Goal: Task Accomplishment & Management: Complete application form

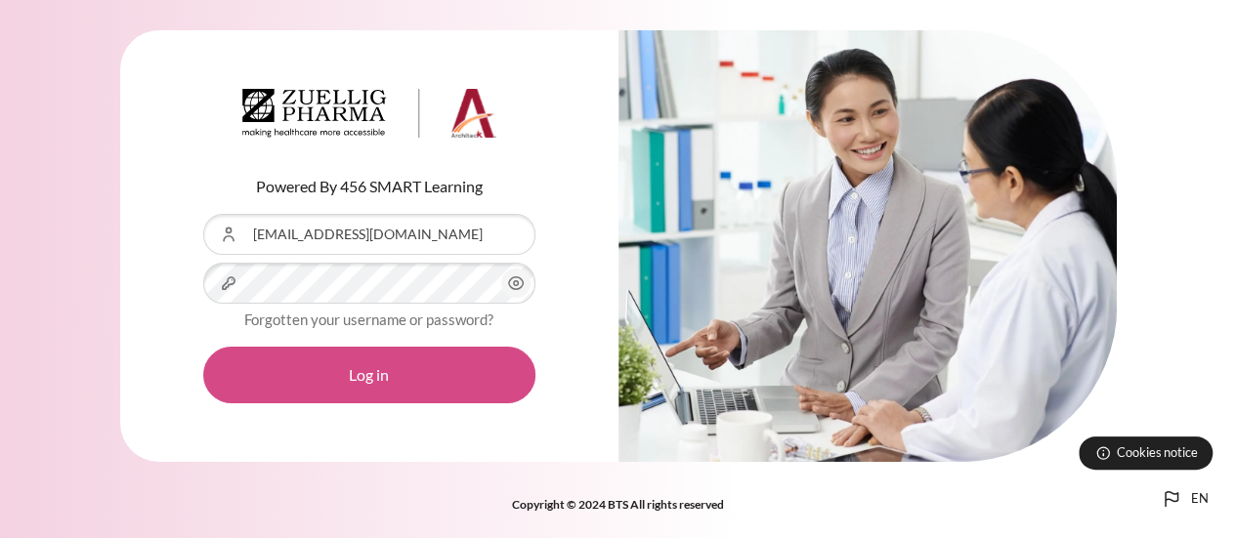
click at [324, 374] on button "Log in" at bounding box center [369, 375] width 332 height 57
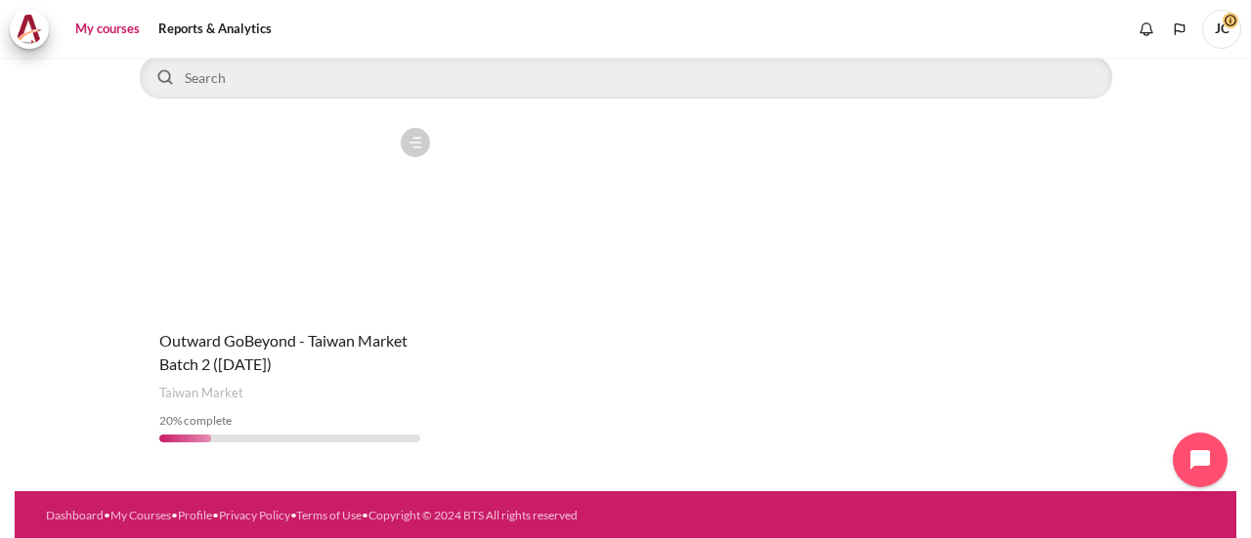
scroll to position [175, 0]
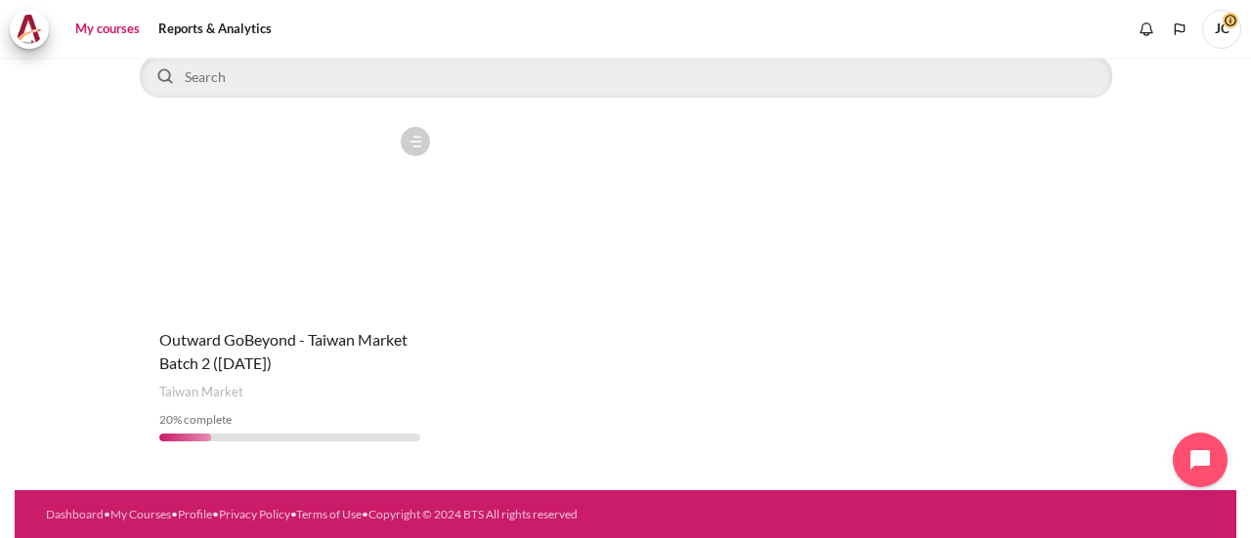
click at [381, 239] on figure "Content" at bounding box center [290, 214] width 301 height 195
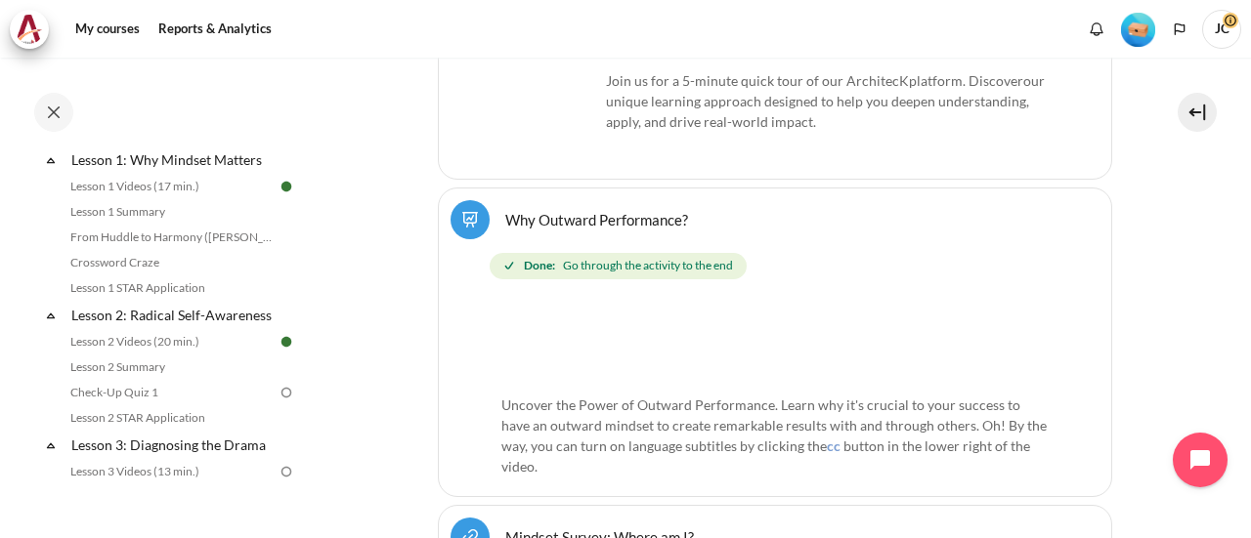
scroll to position [391, 0]
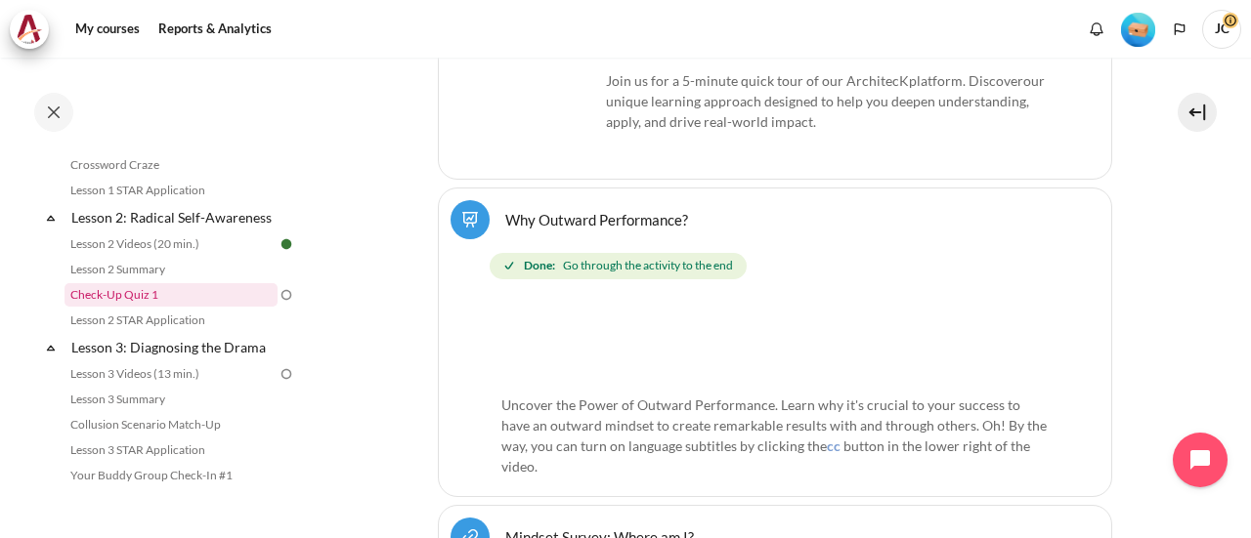
click at [150, 307] on link "Check-Up Quiz 1" at bounding box center [170, 294] width 213 height 23
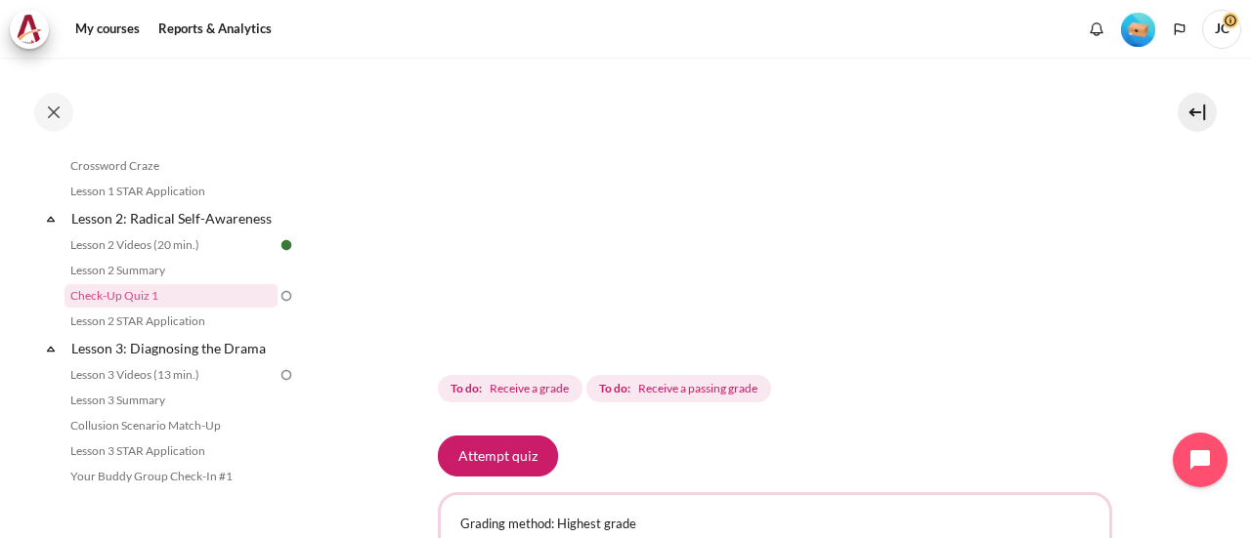
scroll to position [586, 0]
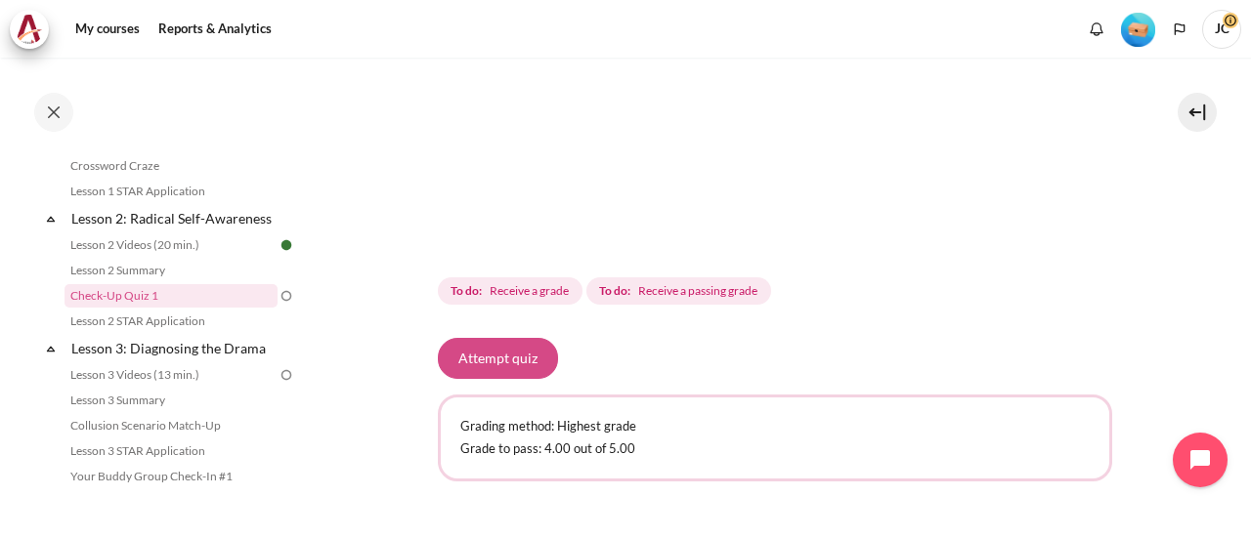
click at [524, 357] on button "Attempt quiz" at bounding box center [498, 358] width 120 height 41
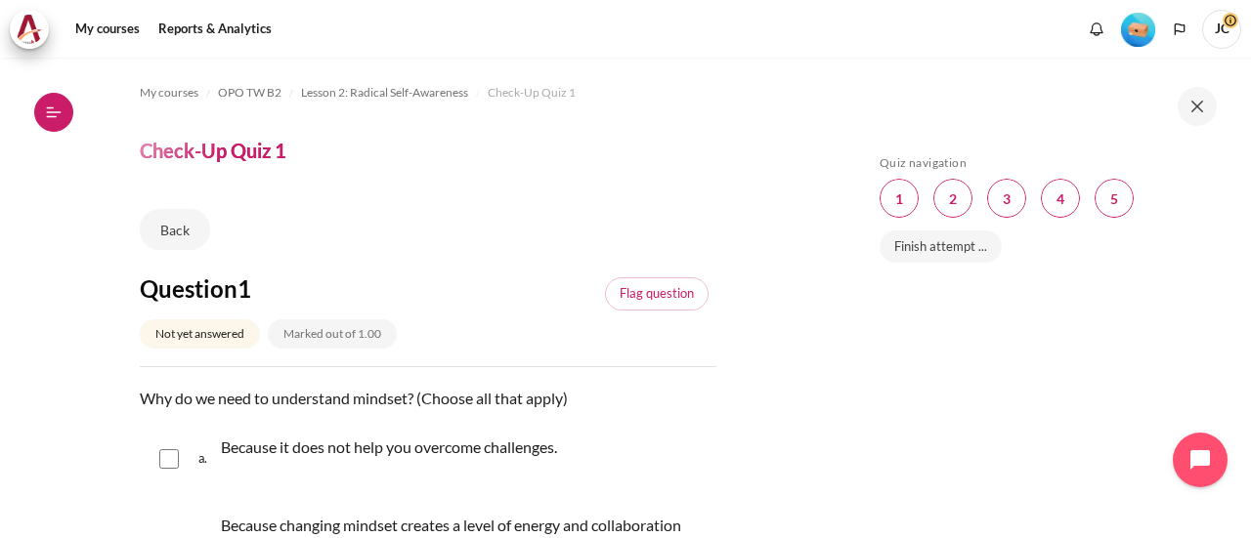
click at [62, 122] on button "Open course index" at bounding box center [53, 112] width 39 height 39
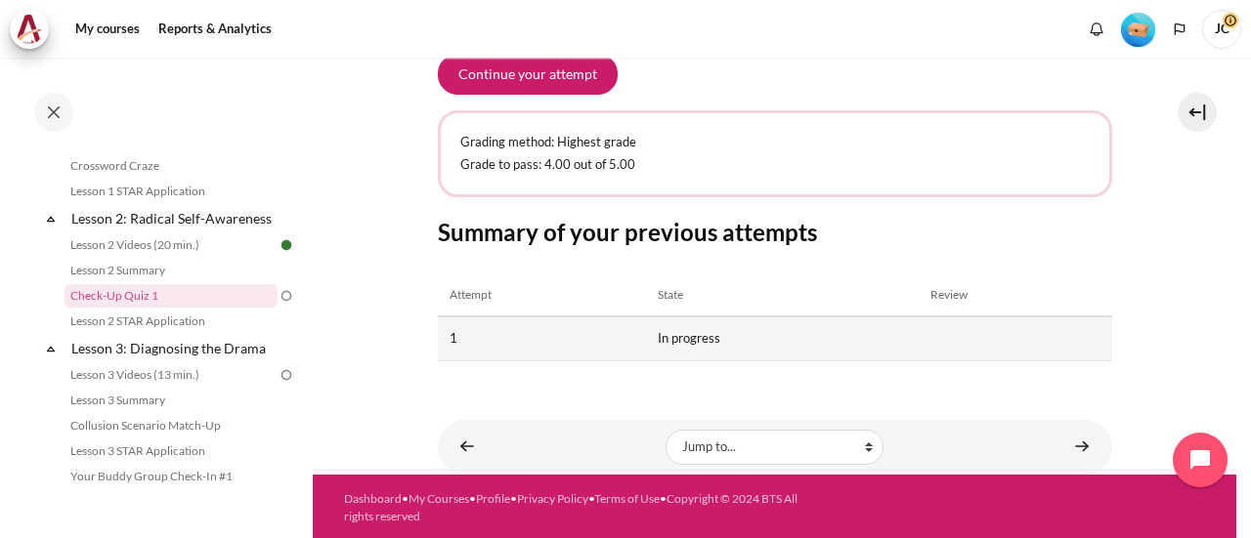
scroll to position [773, 0]
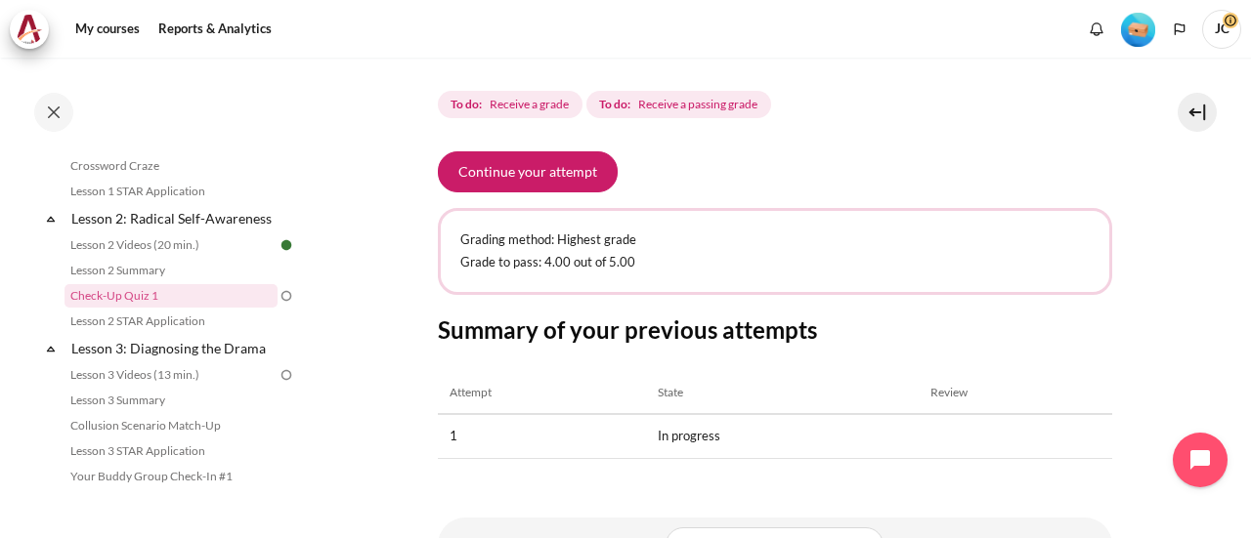
click at [664, 234] on p "Grading method: Highest grade" at bounding box center [774, 241] width 629 height 20
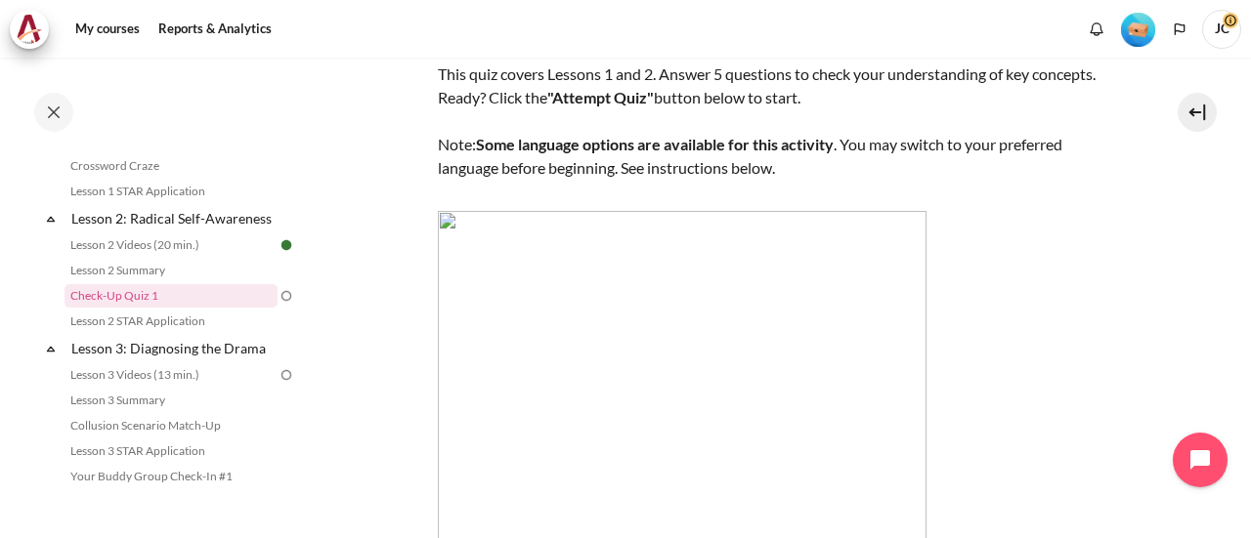
scroll to position [0, 0]
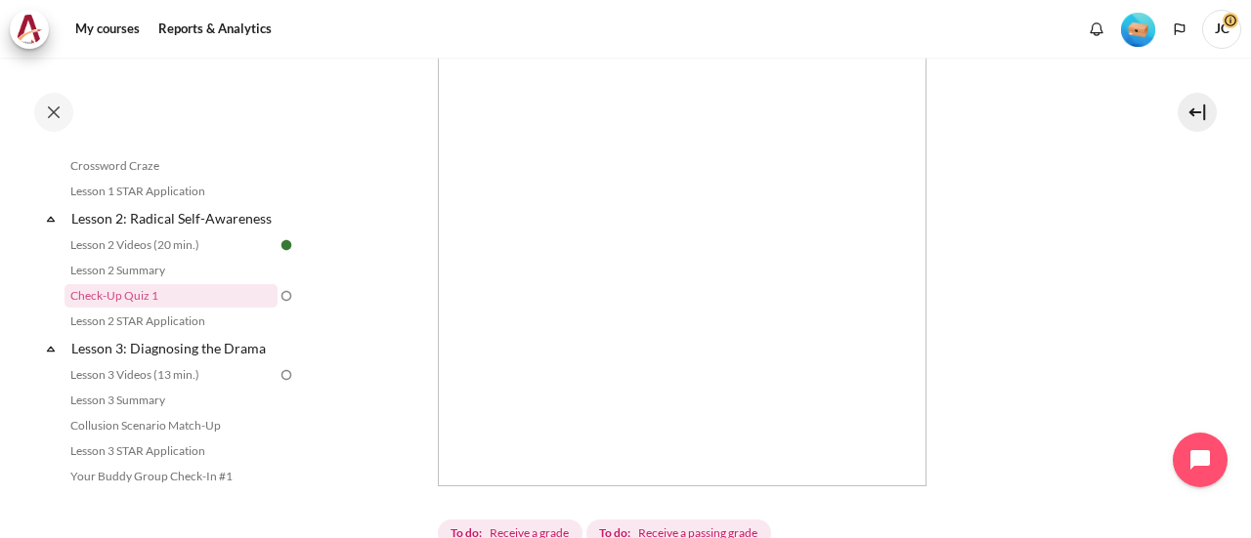
scroll to position [187, 0]
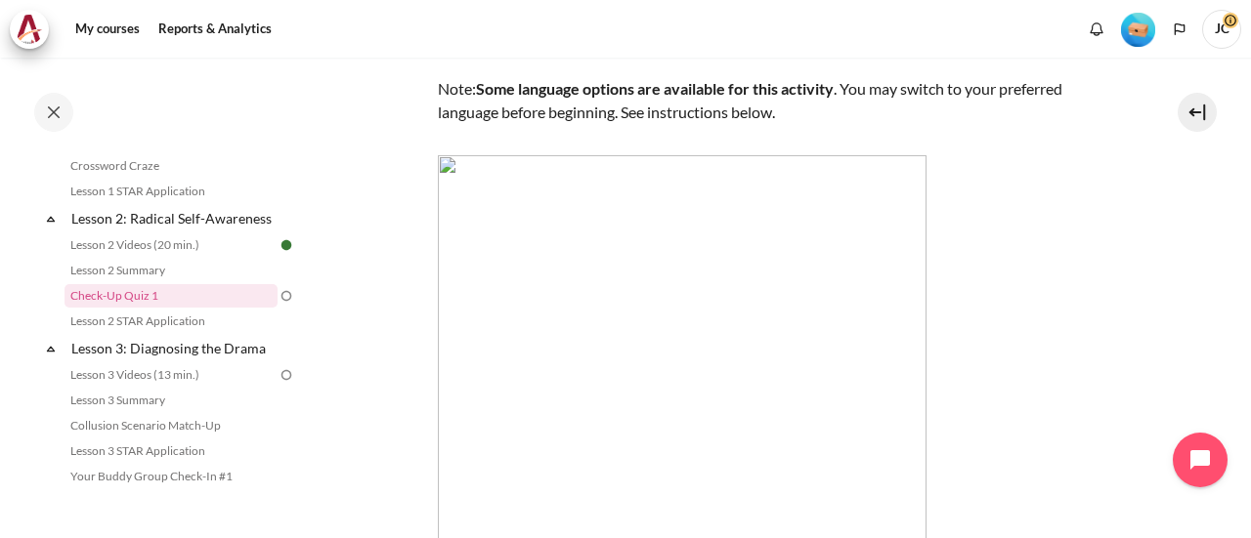
click at [451, 164] on img "Content" at bounding box center [682, 399] width 489 height 489
click at [578, 238] on img "Content" at bounding box center [682, 399] width 489 height 489
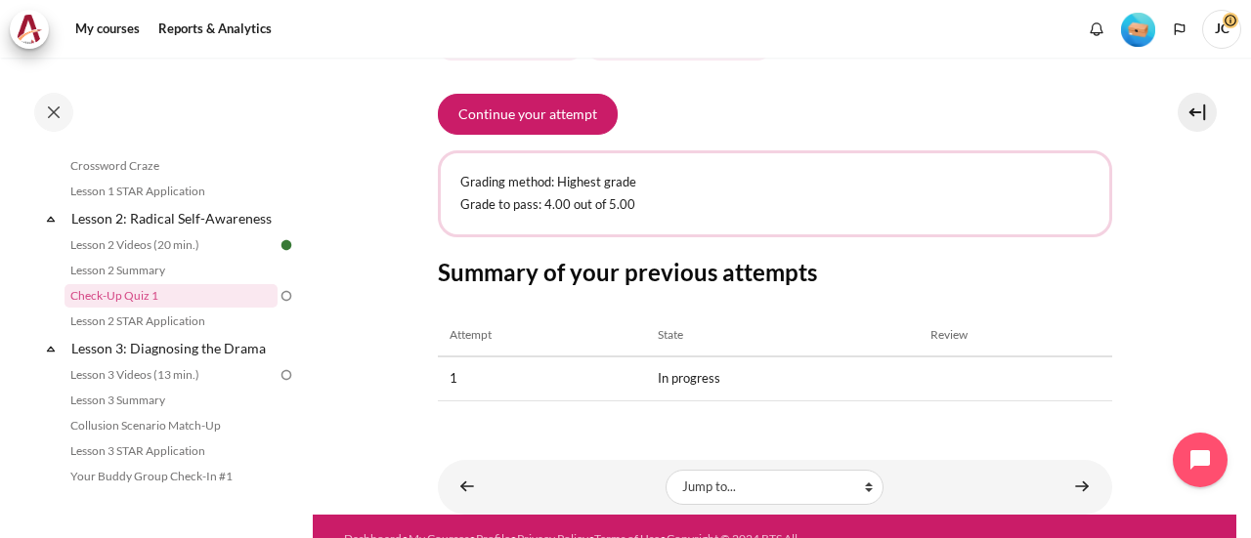
scroll to position [871, 0]
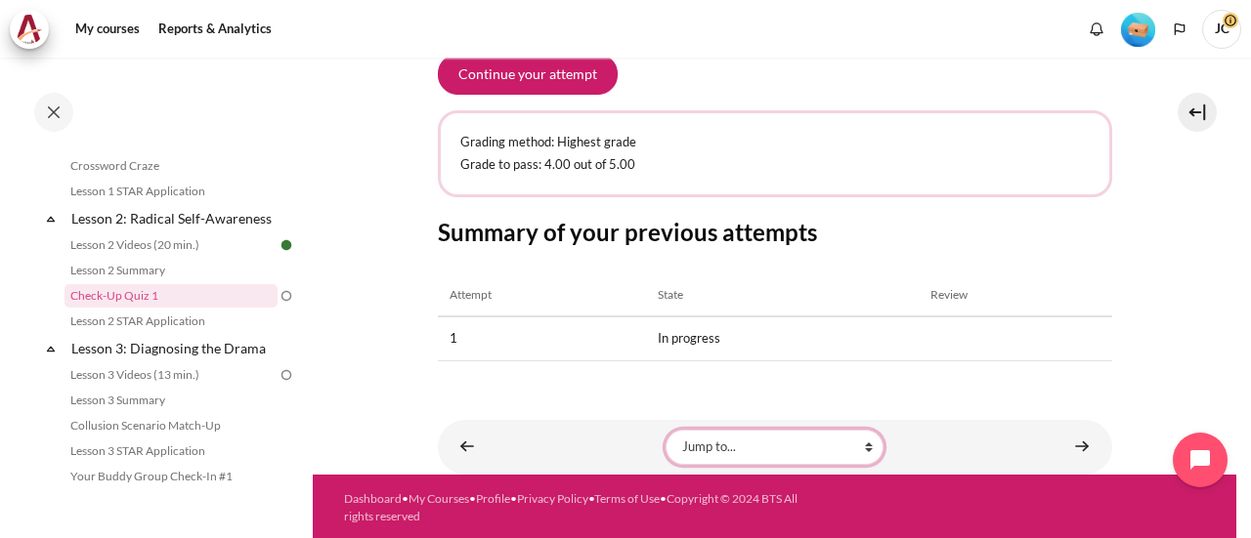
click at [864, 450] on select "Jump to... Getting Started with Our 'Smart-Learning' Platform Why Outward Perfo…" at bounding box center [774, 447] width 218 height 35
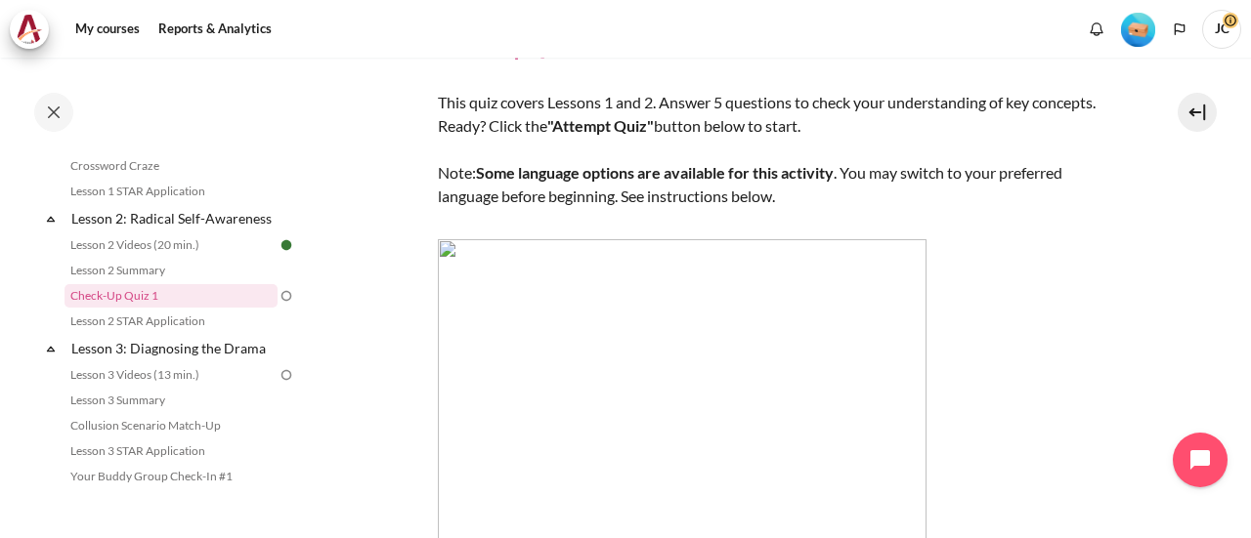
scroll to position [89, 0]
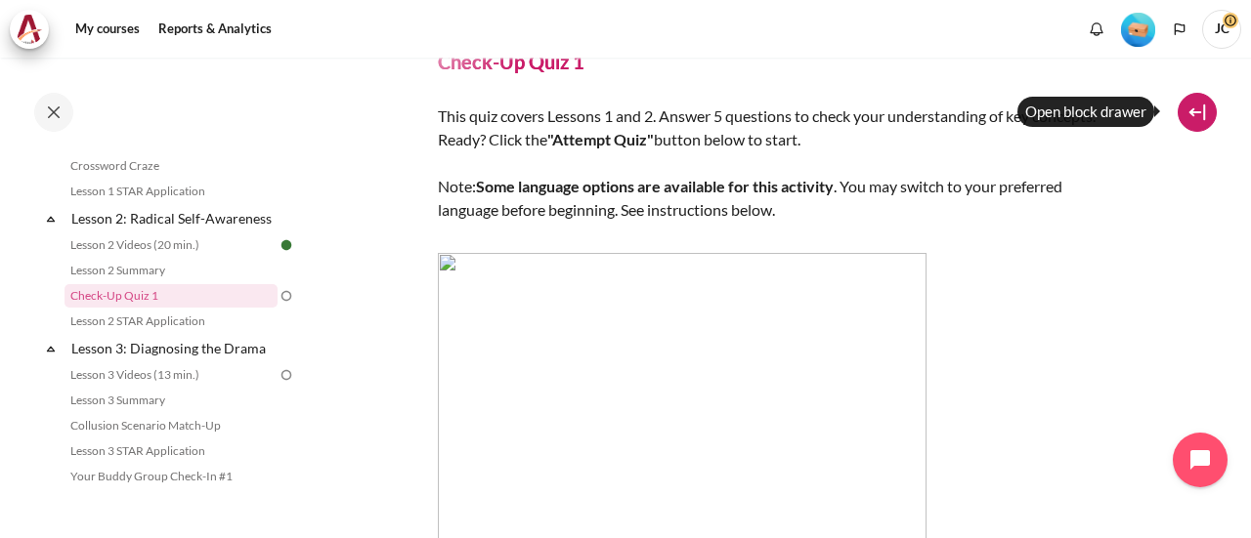
click at [1197, 121] on button at bounding box center [1196, 112] width 39 height 39
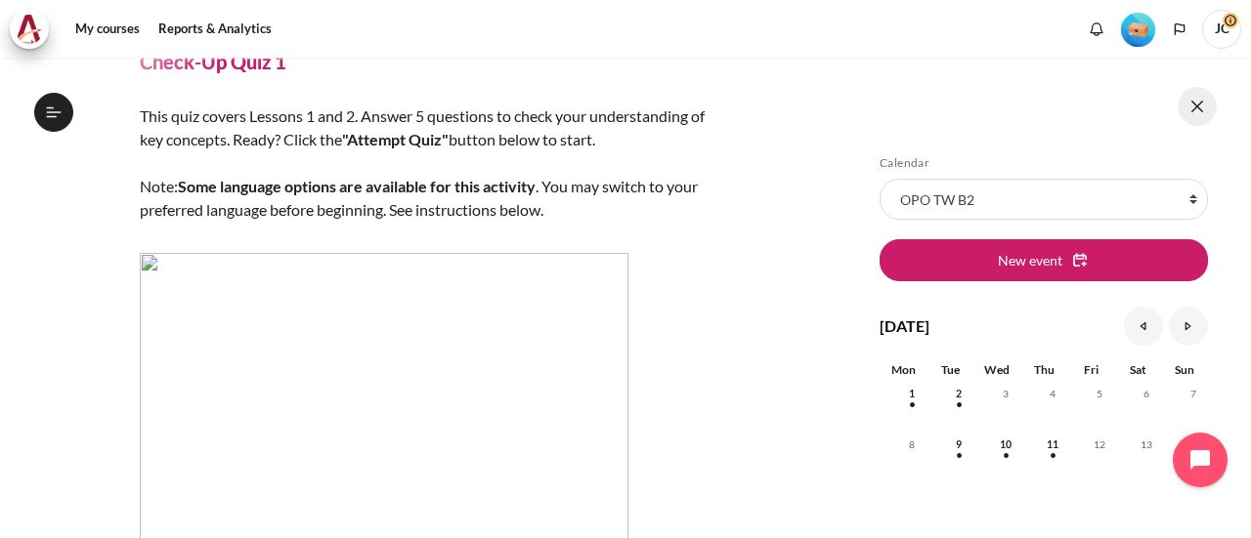
click at [1197, 121] on button at bounding box center [1196, 106] width 39 height 39
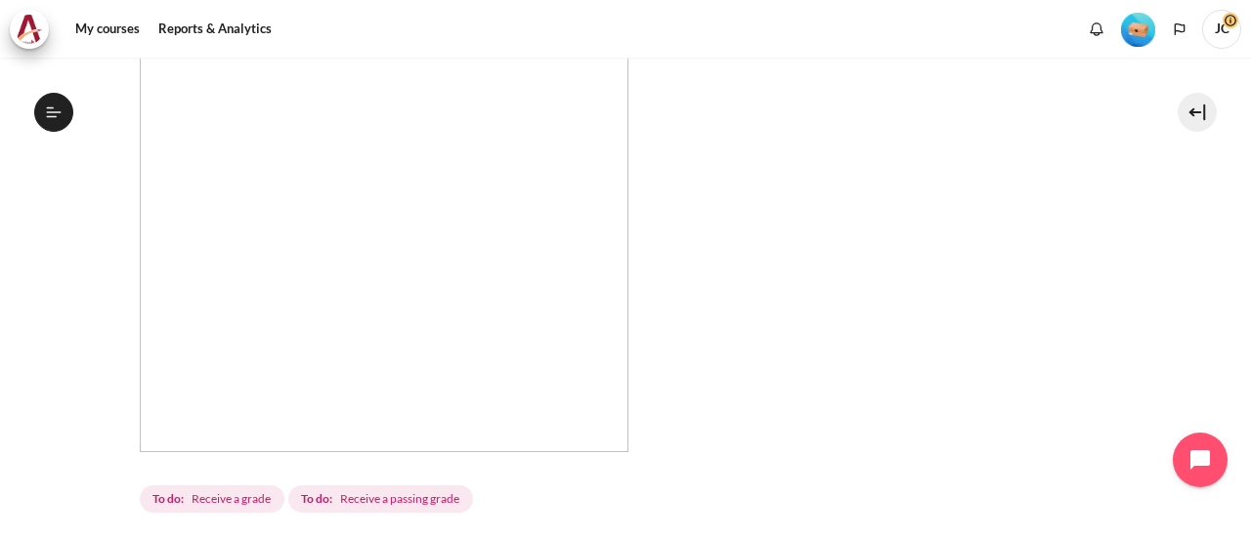
scroll to position [382, 0]
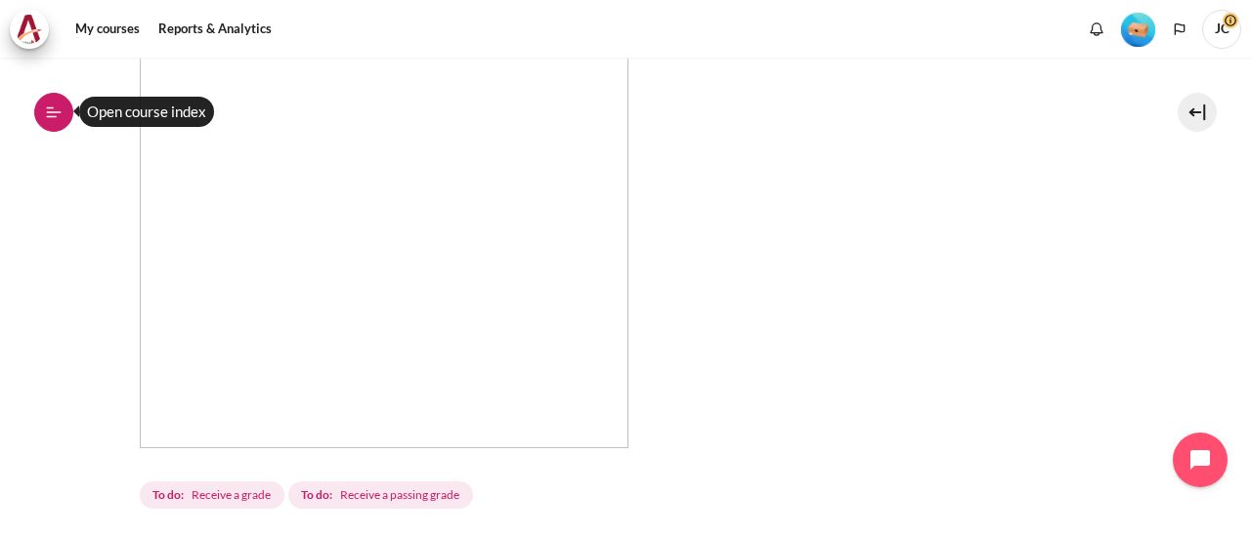
click at [49, 109] on icon at bounding box center [54, 113] width 18 height 18
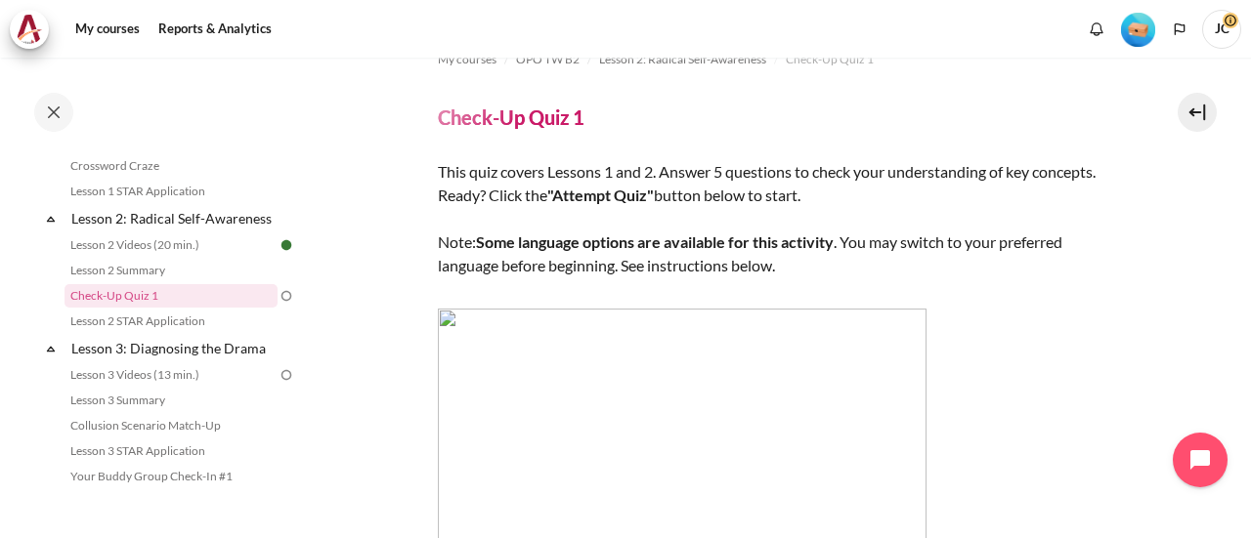
scroll to position [0, 0]
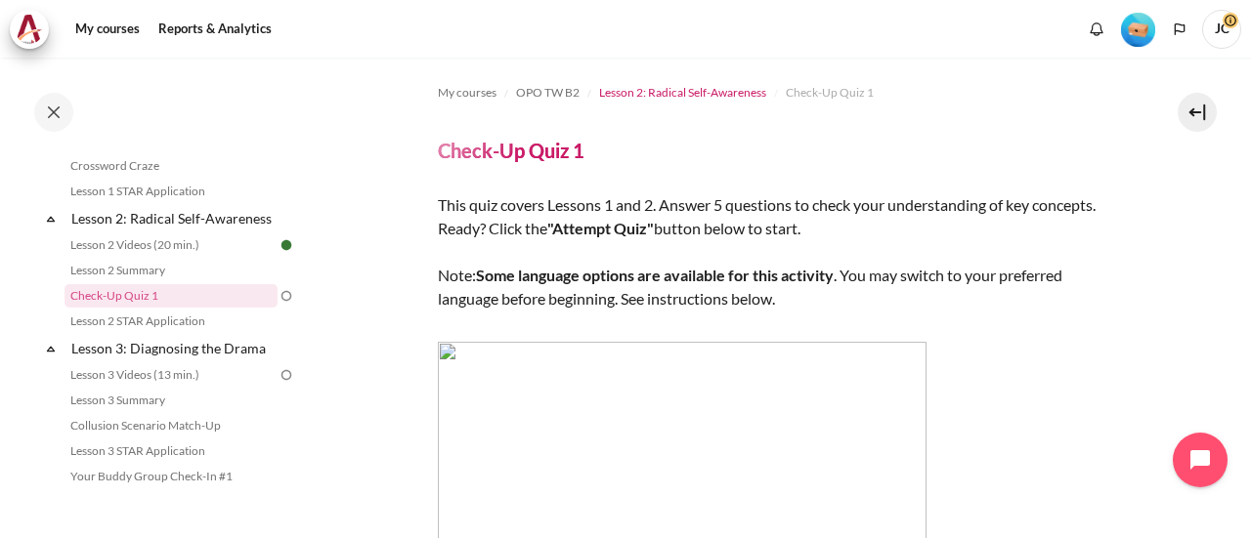
click at [688, 96] on span "Lesson 2: Radical Self-Awareness" at bounding box center [682, 93] width 167 height 18
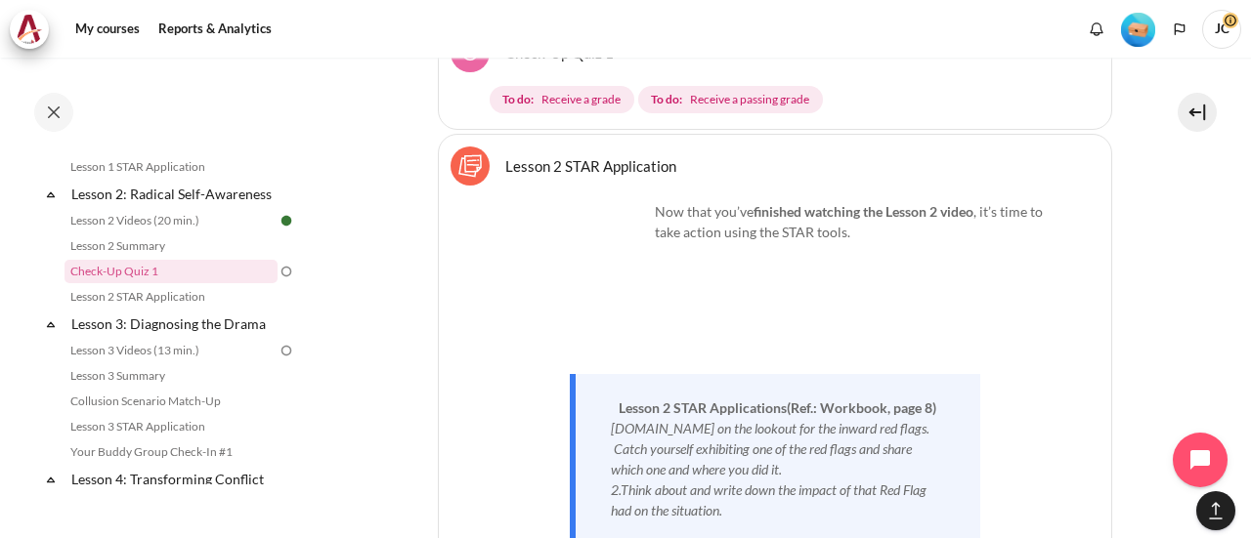
scroll to position [4686, 0]
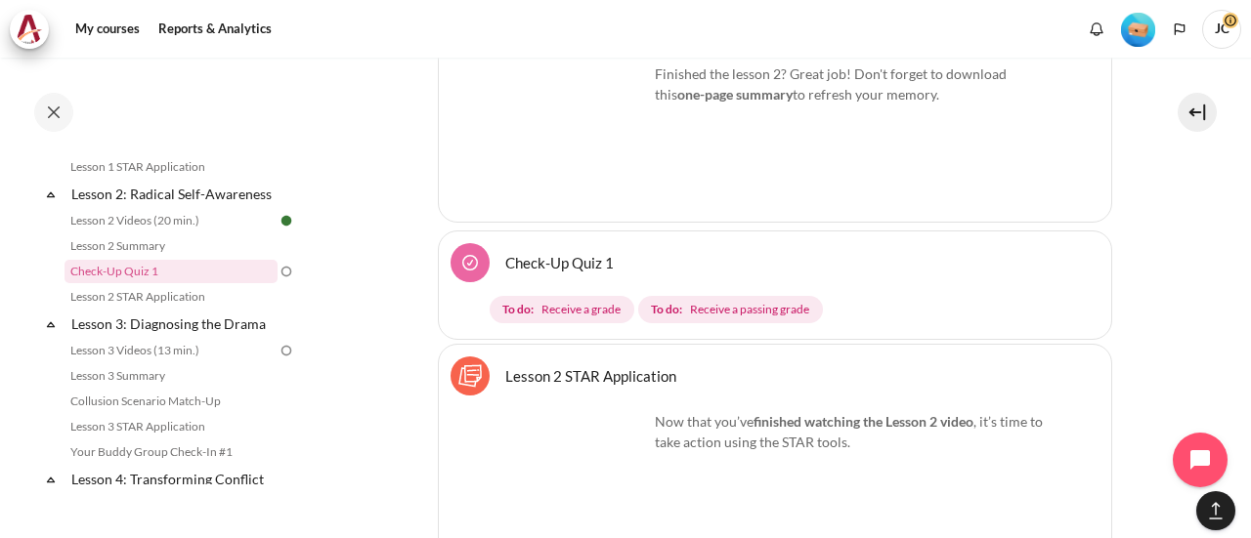
click at [505, 253] on link "Check-Up Quiz 1" at bounding box center [559, 262] width 108 height 19
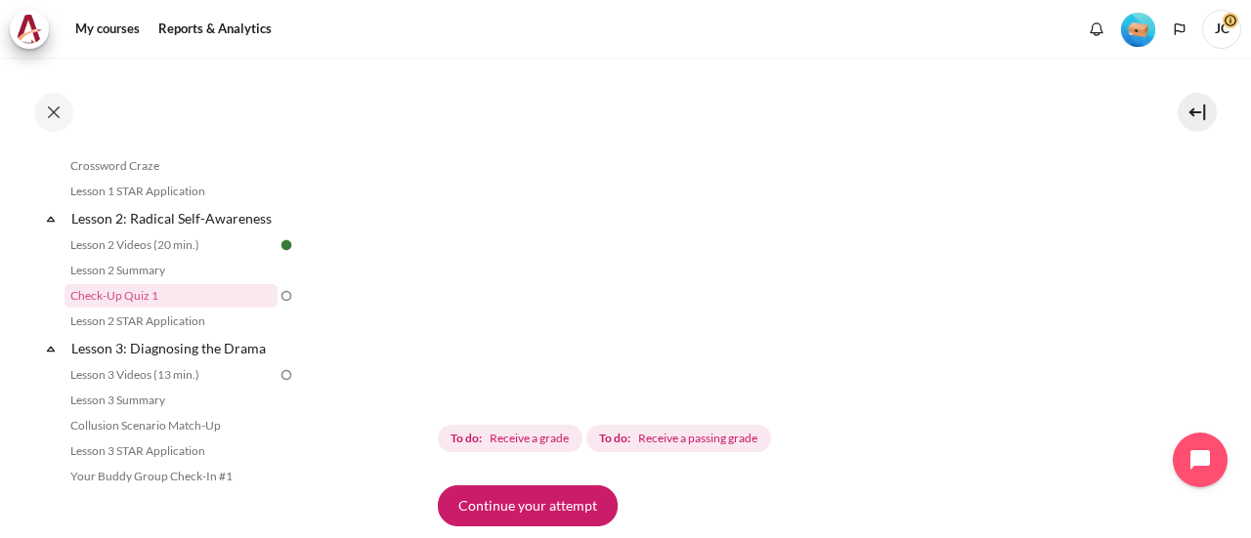
scroll to position [586, 0]
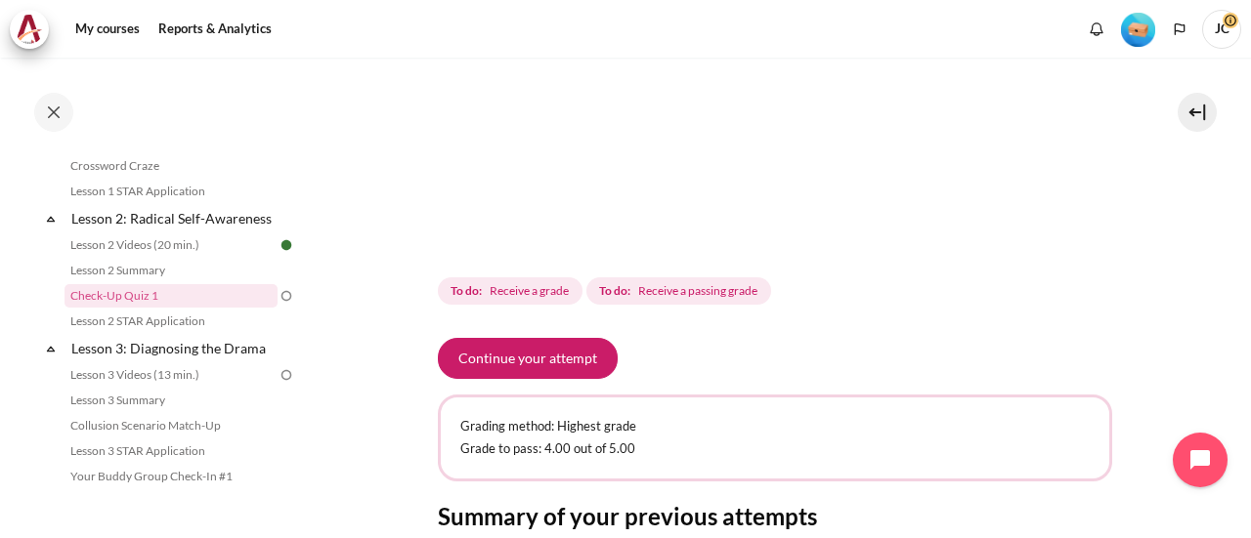
click at [665, 201] on img "Content" at bounding box center [682, 0] width 489 height 489
click at [665, 200] on img "Content" at bounding box center [682, 0] width 489 height 489
click at [534, 357] on button "Continue your attempt" at bounding box center [528, 358] width 180 height 41
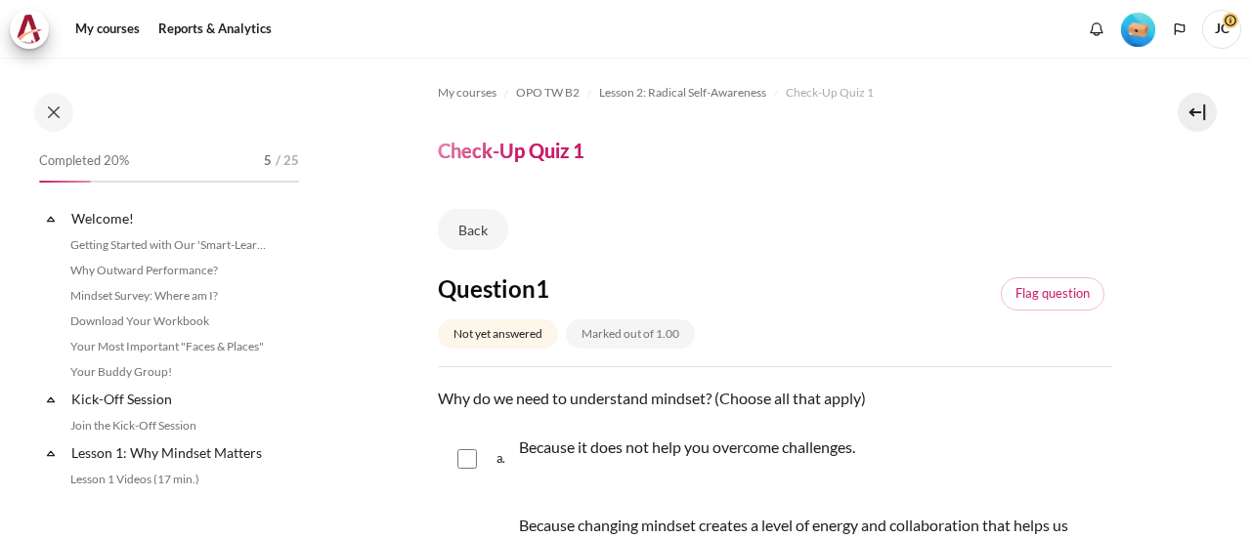
scroll to position [390, 0]
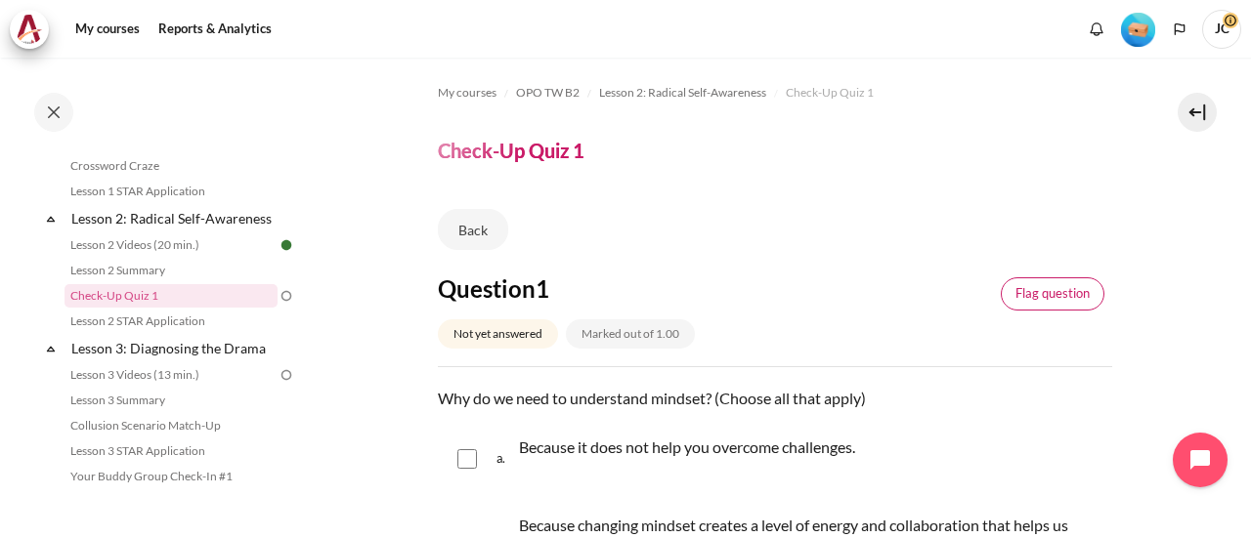
click at [1022, 304] on link "Flag question" at bounding box center [1053, 294] width 104 height 33
click at [1021, 304] on link "Remove flag" at bounding box center [1054, 294] width 100 height 33
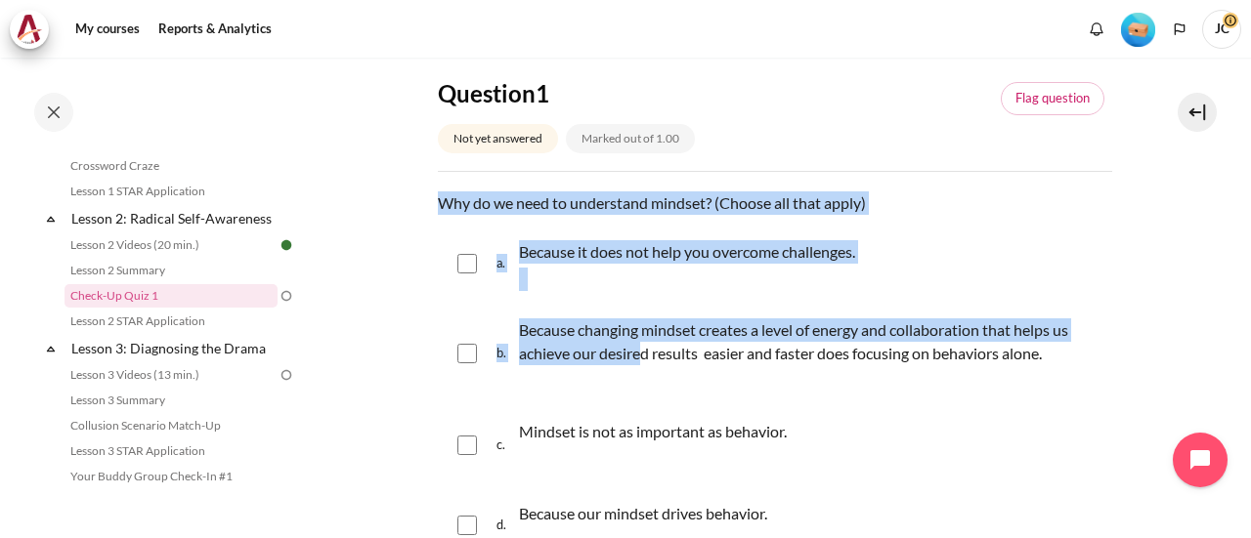
scroll to position [391, 0]
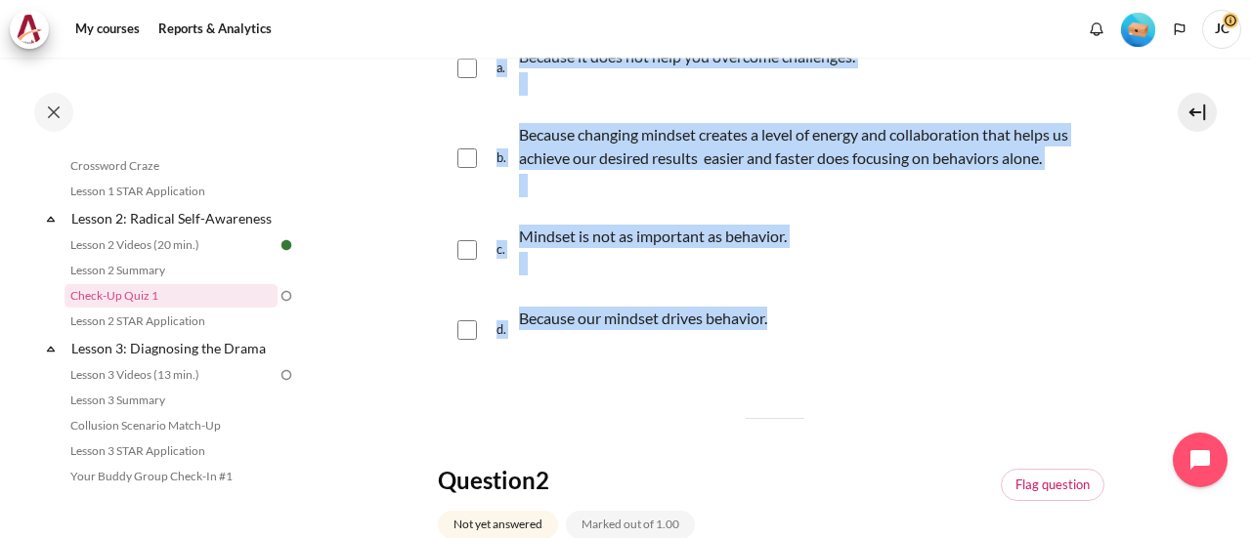
drag, startPoint x: 433, startPoint y: 206, endPoint x: 783, endPoint y: 318, distance: 367.1
copy div "Why do we need to understand mindset? (Choose all that apply) Question 1 Answer…"
click at [471, 155] on input "Content" at bounding box center [467, 159] width 20 height 20
checkbox input "true"
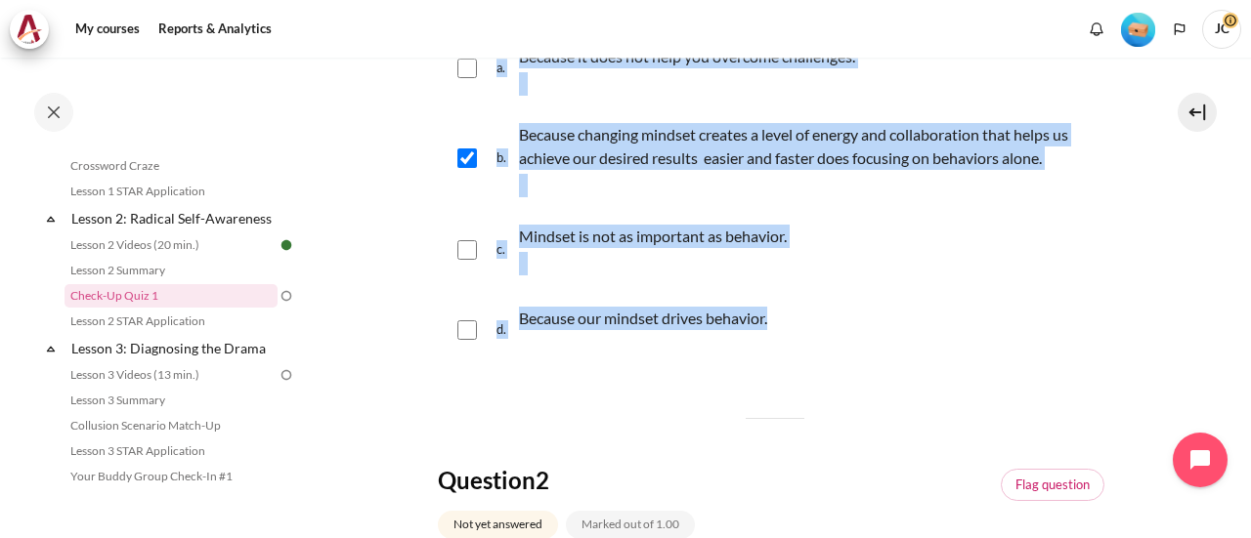
click at [472, 330] on input "Content" at bounding box center [467, 330] width 20 height 20
checkbox input "true"
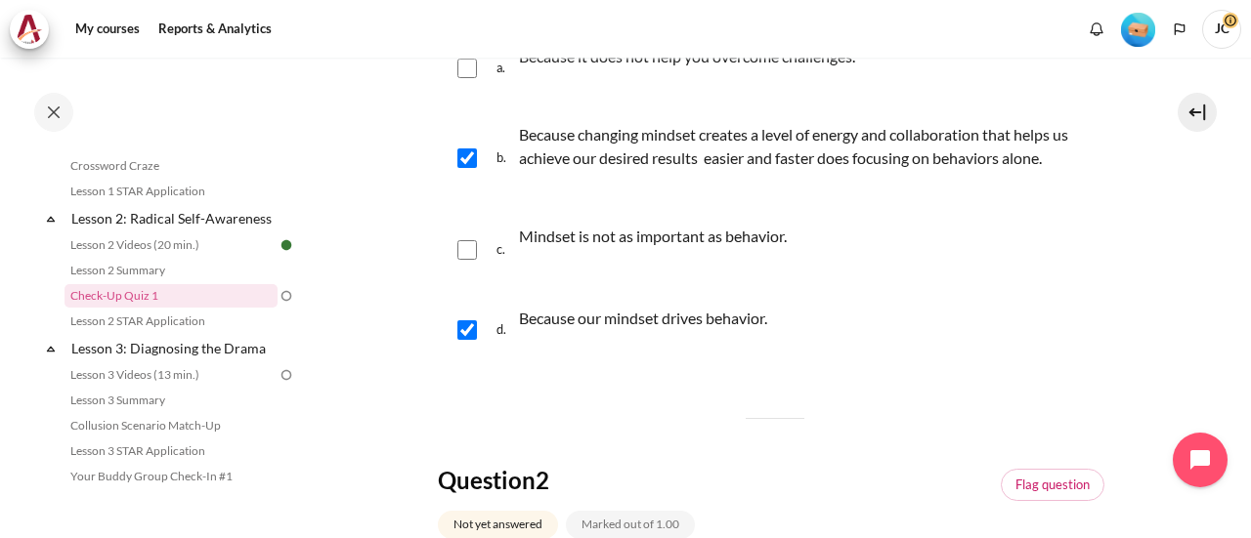
click at [797, 345] on div "d. Because our mindset drives behavior." at bounding box center [775, 330] width 674 height 74
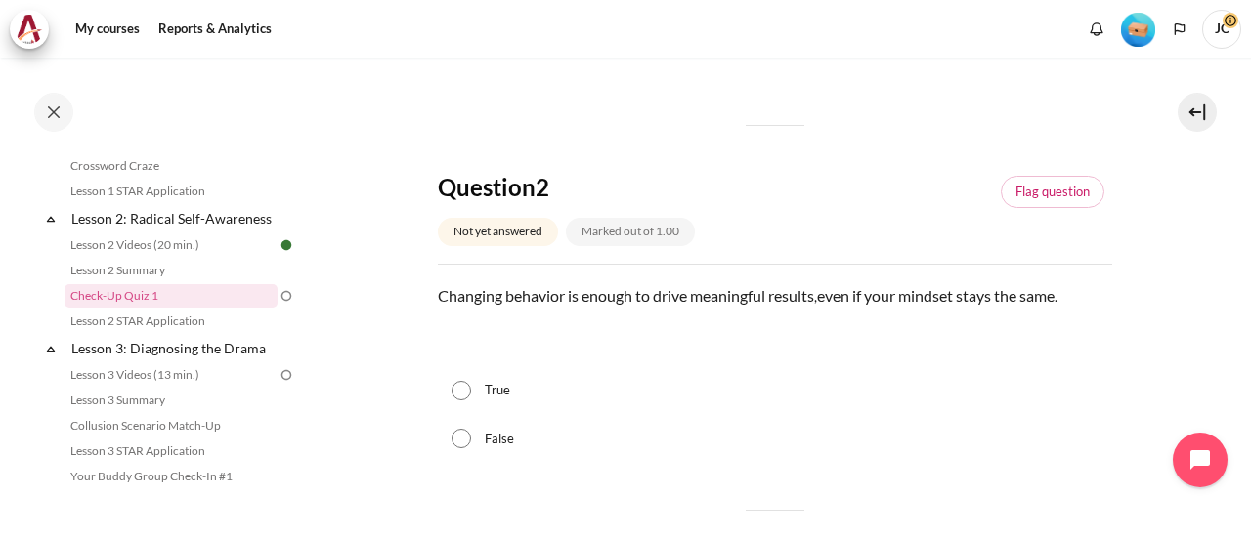
scroll to position [782, 0]
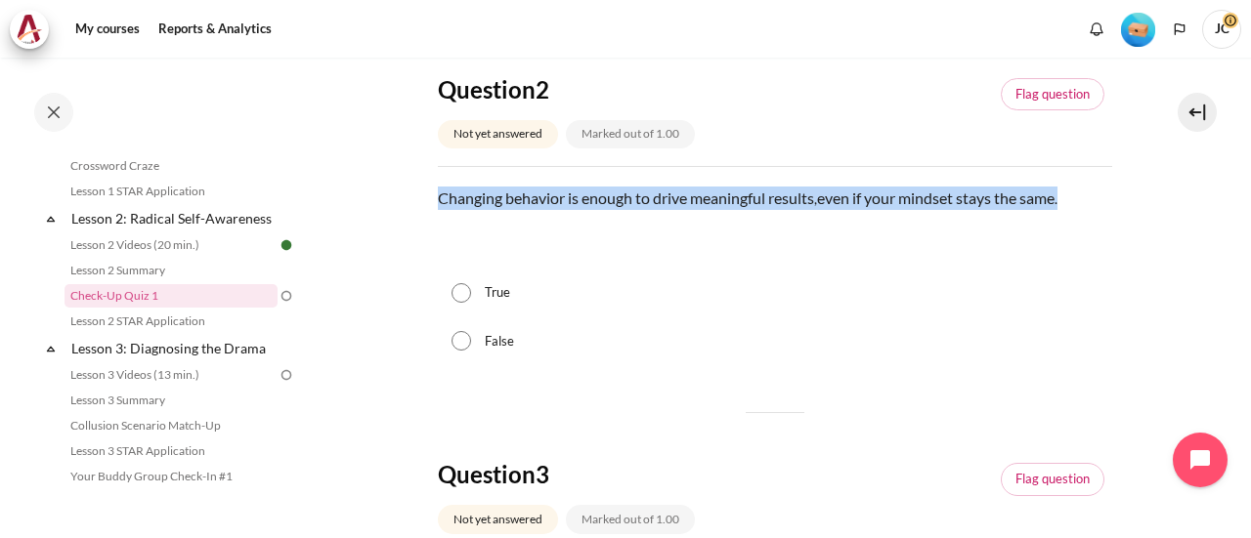
drag, startPoint x: 440, startPoint y: 195, endPoint x: 1072, endPoint y: 200, distance: 632.2
click at [1072, 200] on p "Changing behavior is enough to drive meaningful results , even if your mindset …" at bounding box center [775, 198] width 674 height 23
copy p "Changing behavior is enough to drive meaningful results , even if your mindset …"
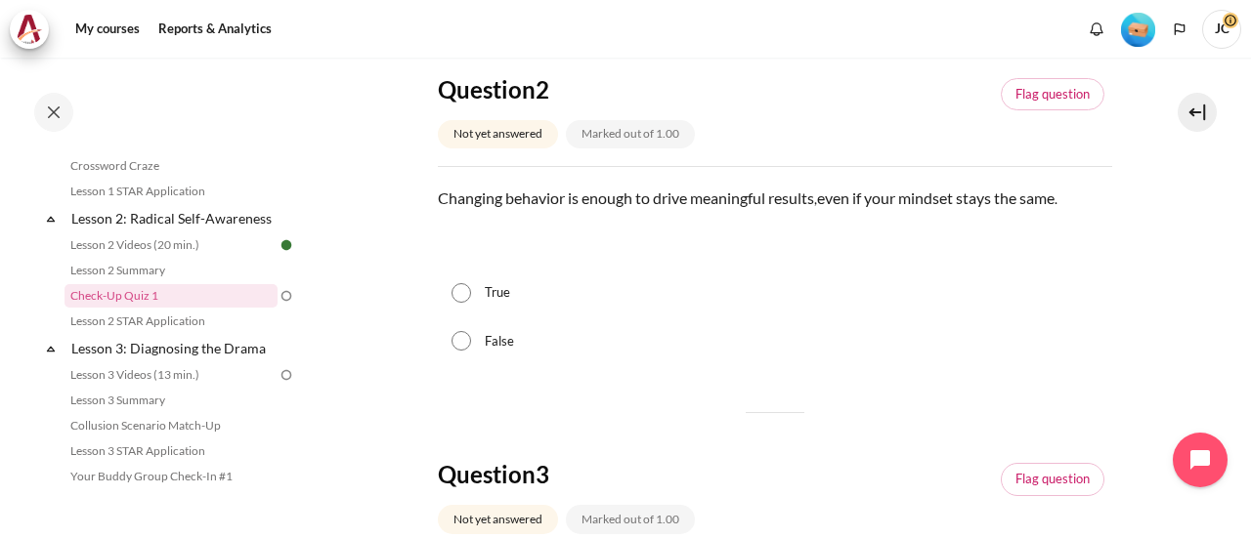
click at [472, 344] on div "False" at bounding box center [775, 342] width 674 height 49
click at [467, 343] on input "False" at bounding box center [461, 341] width 20 height 20
radio input "true"
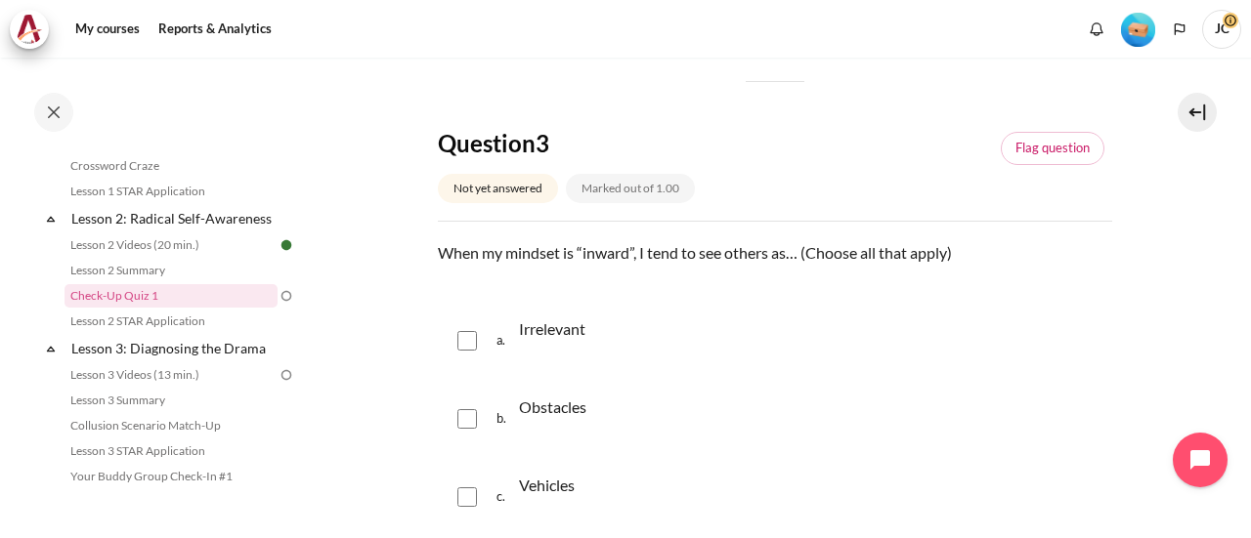
scroll to position [1173, 0]
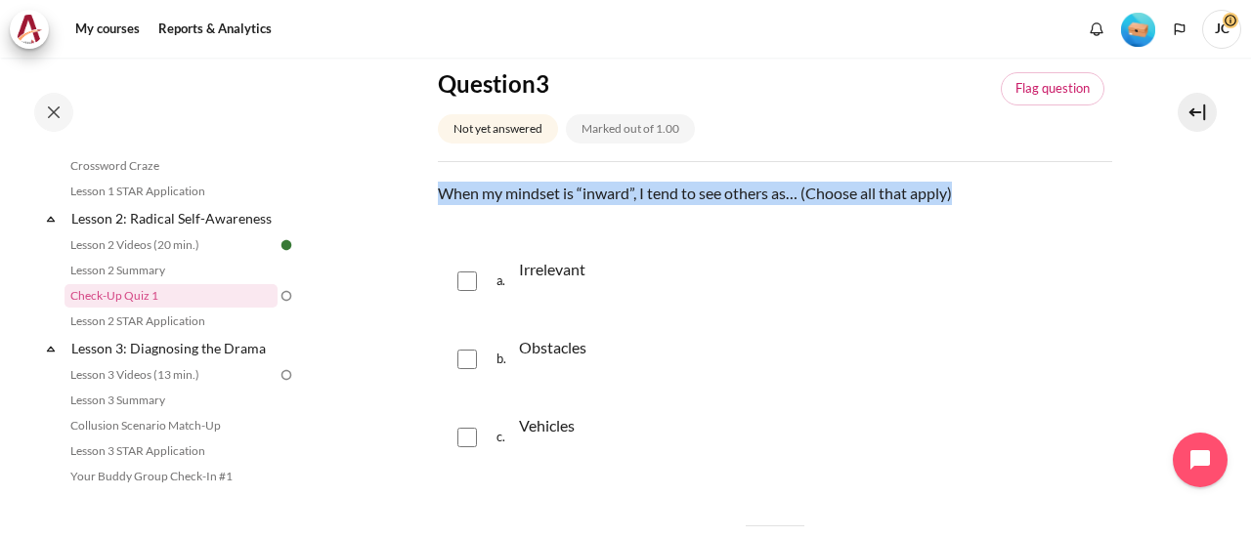
drag, startPoint x: 440, startPoint y: 192, endPoint x: 957, endPoint y: 198, distance: 516.9
click at [957, 198] on p "When my mindset is “inward”, I tend to see others as… (Choose all that apply)" at bounding box center [775, 193] width 674 height 23
copy p "When my mindset is “inward”, I tend to see others as… (Choose all that apply)"
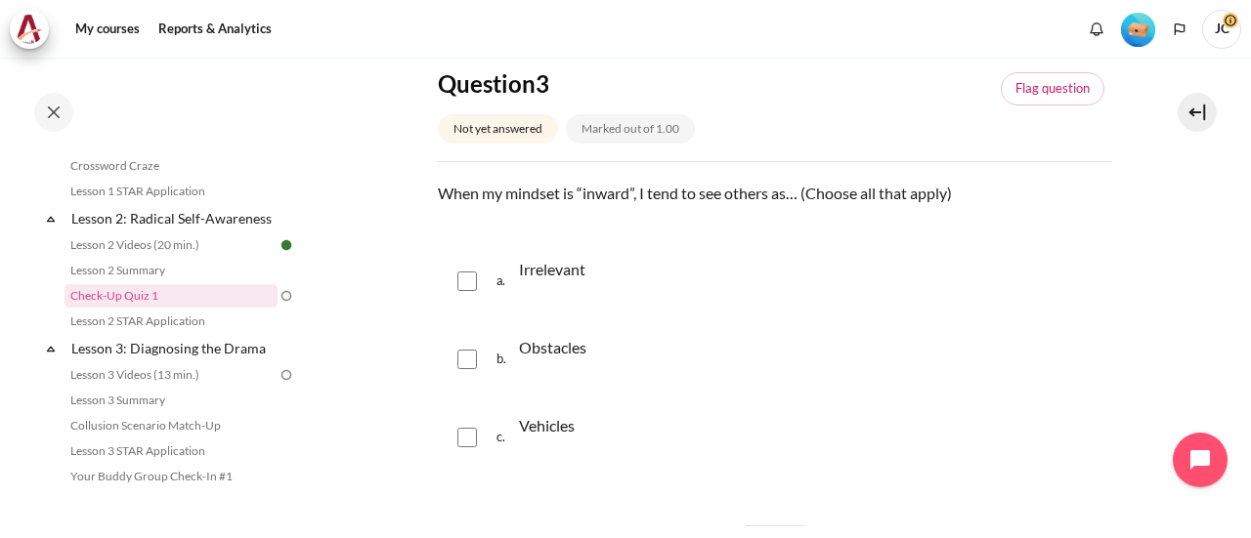
click at [708, 312] on div "a. Irrelevant" at bounding box center [775, 281] width 674 height 74
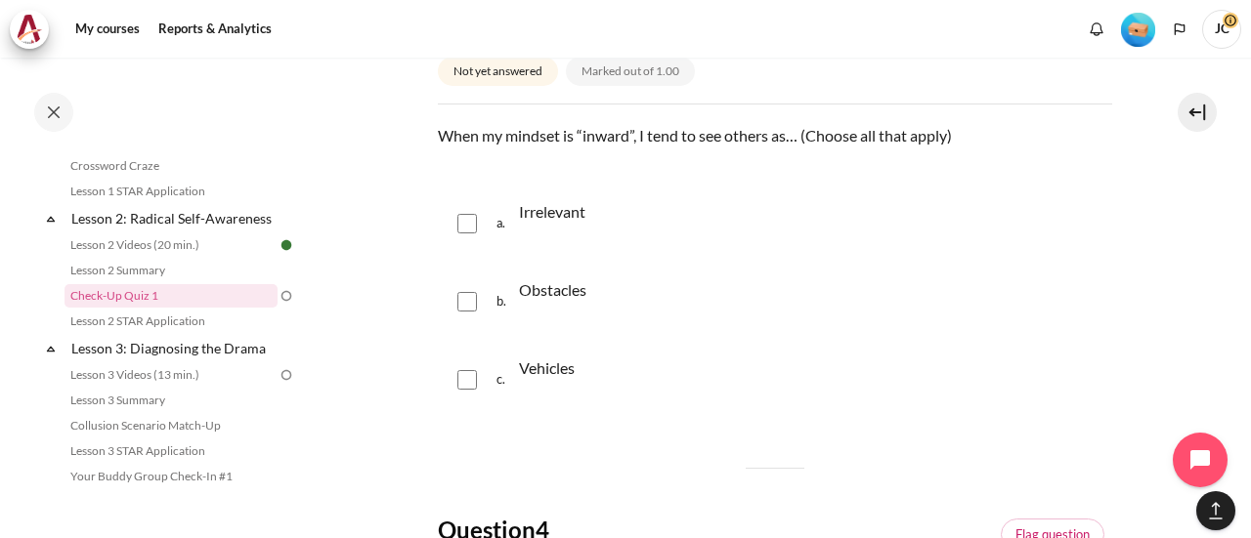
scroll to position [1270, 0]
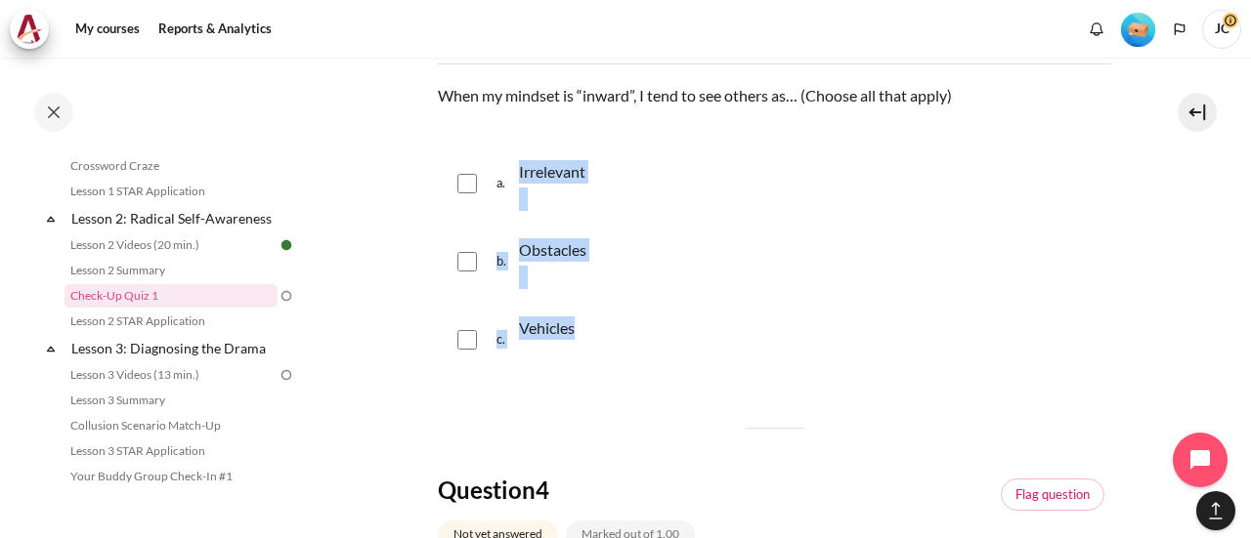
drag, startPoint x: 520, startPoint y: 172, endPoint x: 578, endPoint y: 318, distance: 157.0
click at [578, 318] on div "a. Irrelevant b. Obstacles c. Vehicles" at bounding box center [775, 262] width 674 height 231
copy div "Irrelevant b. Obstacles c. Vehicles"
click at [722, 249] on div "b. Obstacles" at bounding box center [775, 262] width 674 height 74
click at [464, 183] on input "Content" at bounding box center [467, 184] width 20 height 20
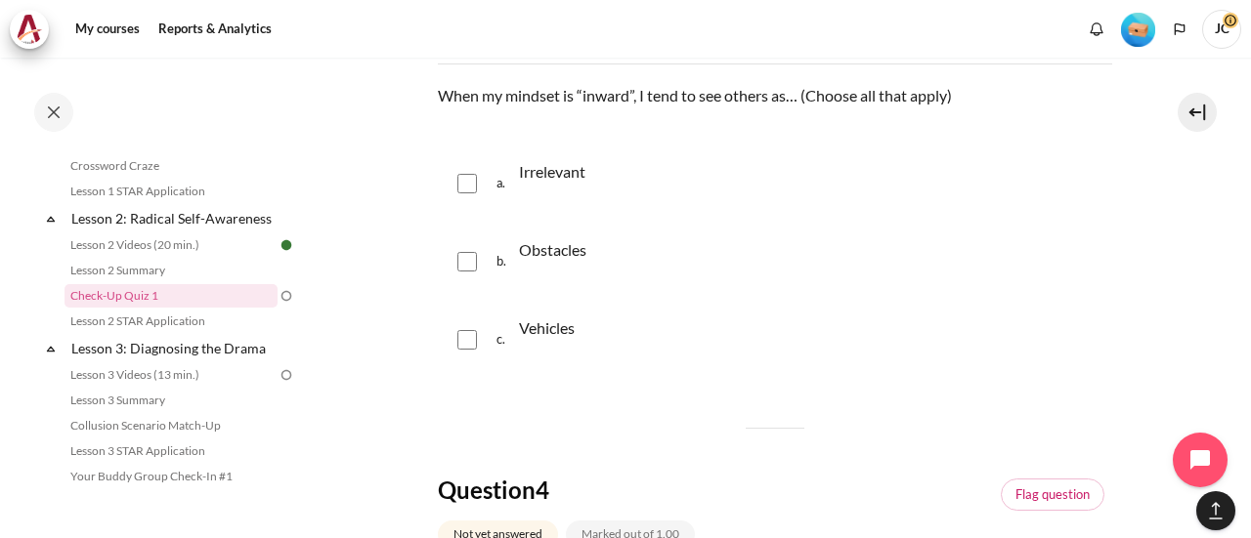
checkbox input "true"
click at [463, 265] on input "Content" at bounding box center [467, 262] width 20 height 20
checkbox input "true"
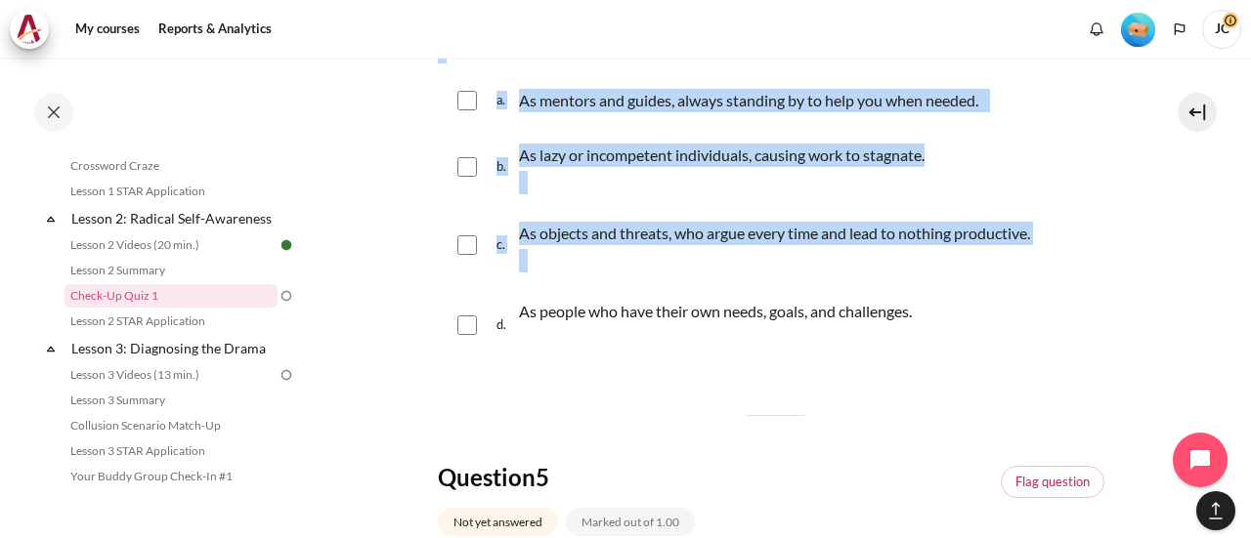
scroll to position [1857, 0]
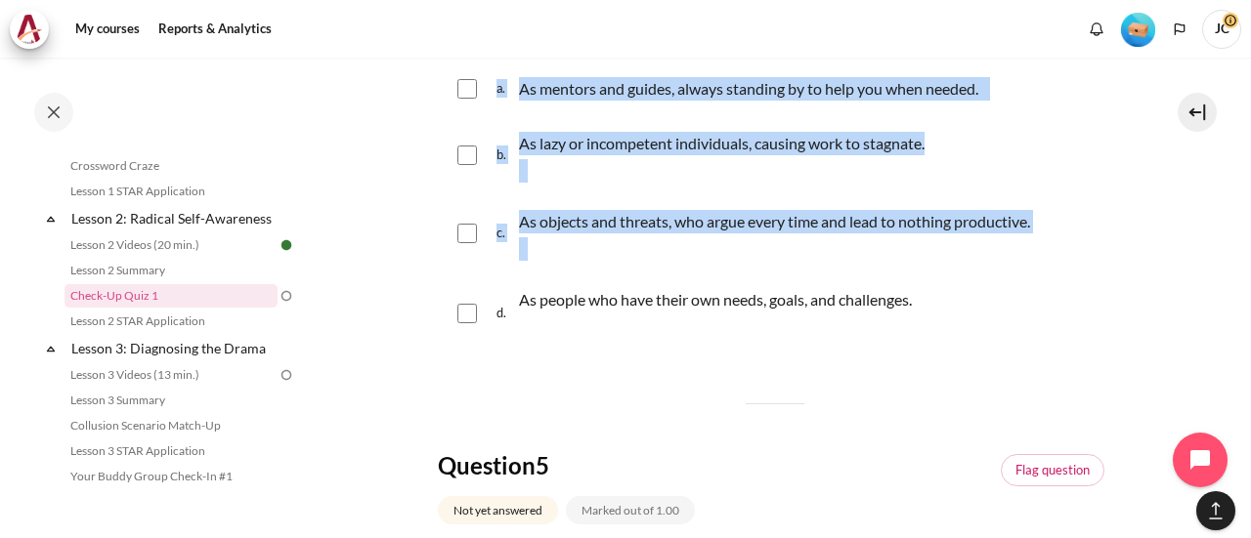
drag, startPoint x: 438, startPoint y: 210, endPoint x: 954, endPoint y: 323, distance: 528.2
click at [953, 323] on div "Question text According to the model, how might you start to see others after s…" at bounding box center [775, 179] width 674 height 356
copy div "According to the model, how might you start to see others after self-betrayal? …"
click at [463, 99] on input "Content" at bounding box center [467, 89] width 20 height 20
checkbox input "true"
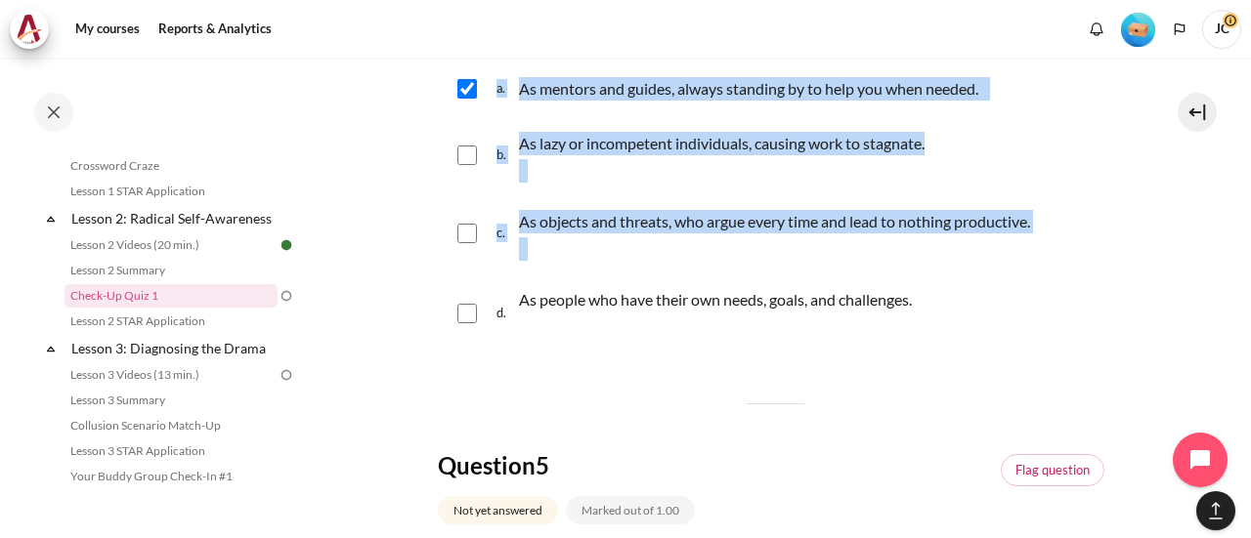
click at [473, 323] on input "Content" at bounding box center [467, 314] width 20 height 20
checkbox input "true"
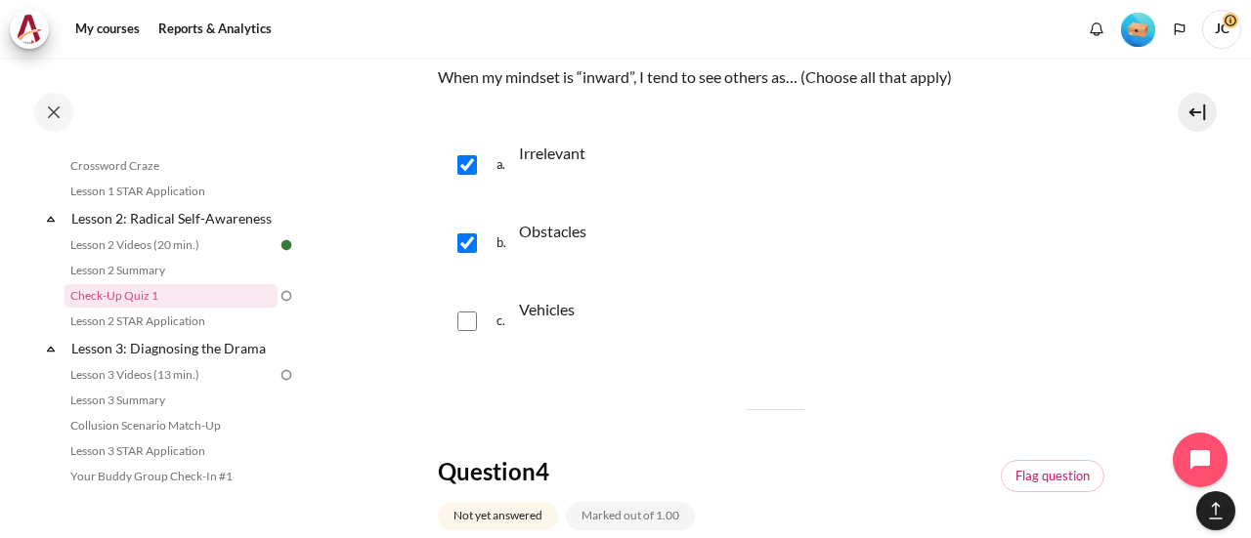
scroll to position [1270, 0]
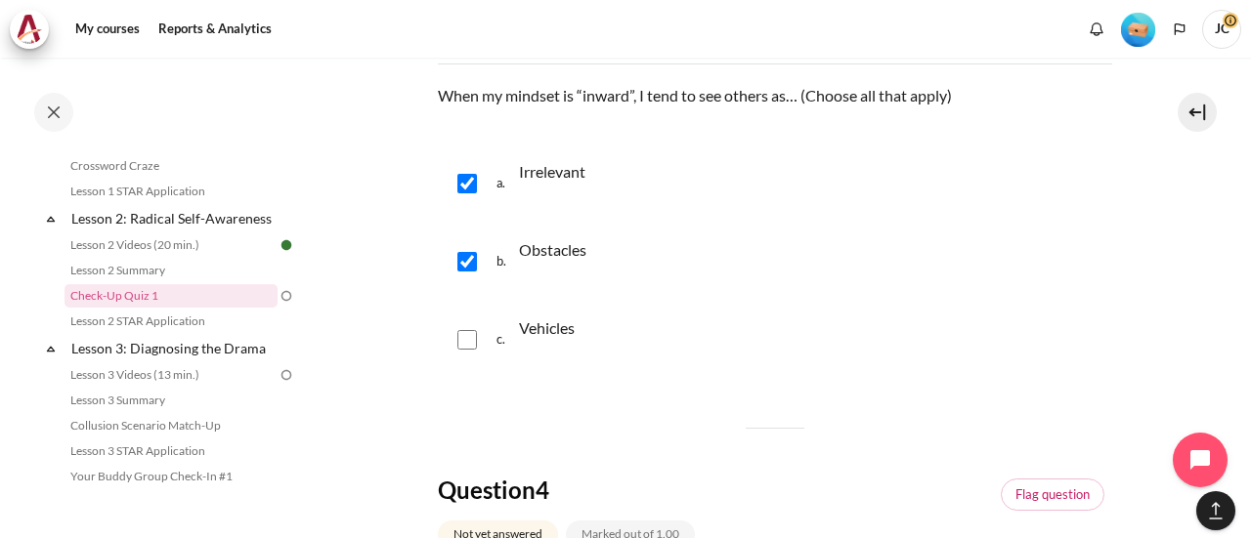
click at [470, 339] on input "Content" at bounding box center [467, 340] width 20 height 20
checkbox input "true"
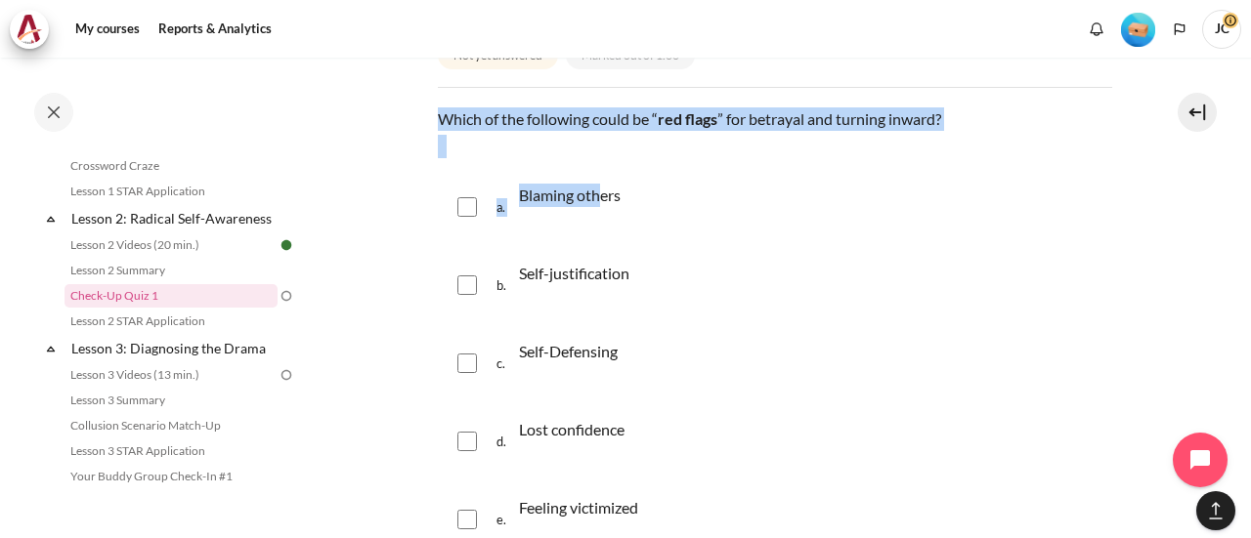
scroll to position [2410, 0]
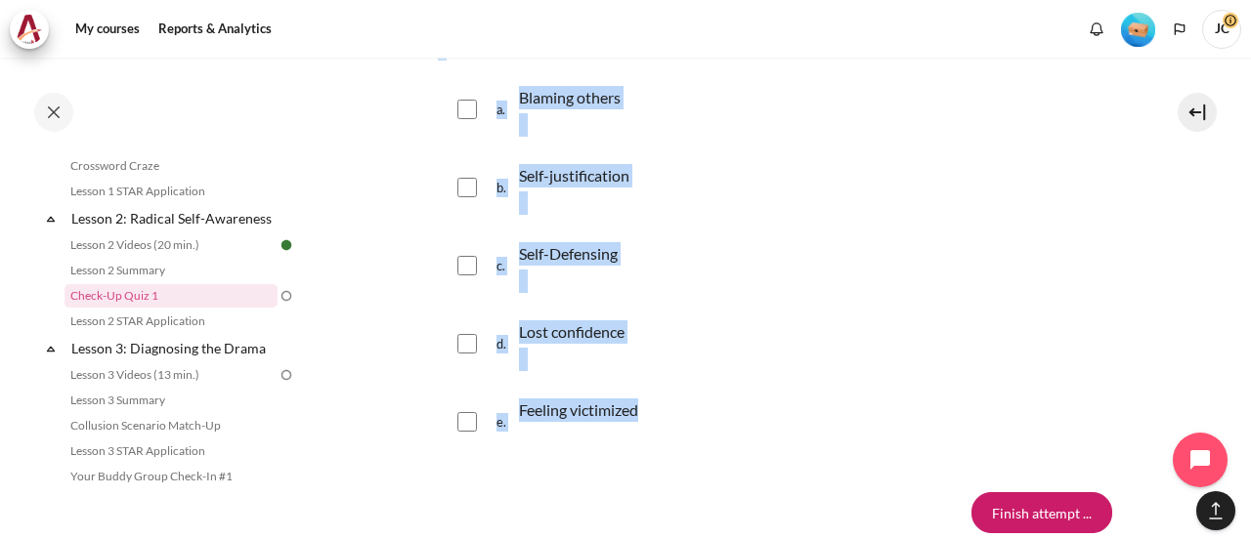
drag, startPoint x: 437, startPoint y: 138, endPoint x: 655, endPoint y: 421, distance: 357.5
click at [653, 421] on div "Question text Which of the following could be “ red flags ” for betrayal and tu…" at bounding box center [775, 236] width 674 height 453
copy div "Which of the following could be “ red flags ” for betrayal and turning inward? …"
click at [741, 202] on div "b. Self-justification" at bounding box center [775, 187] width 674 height 74
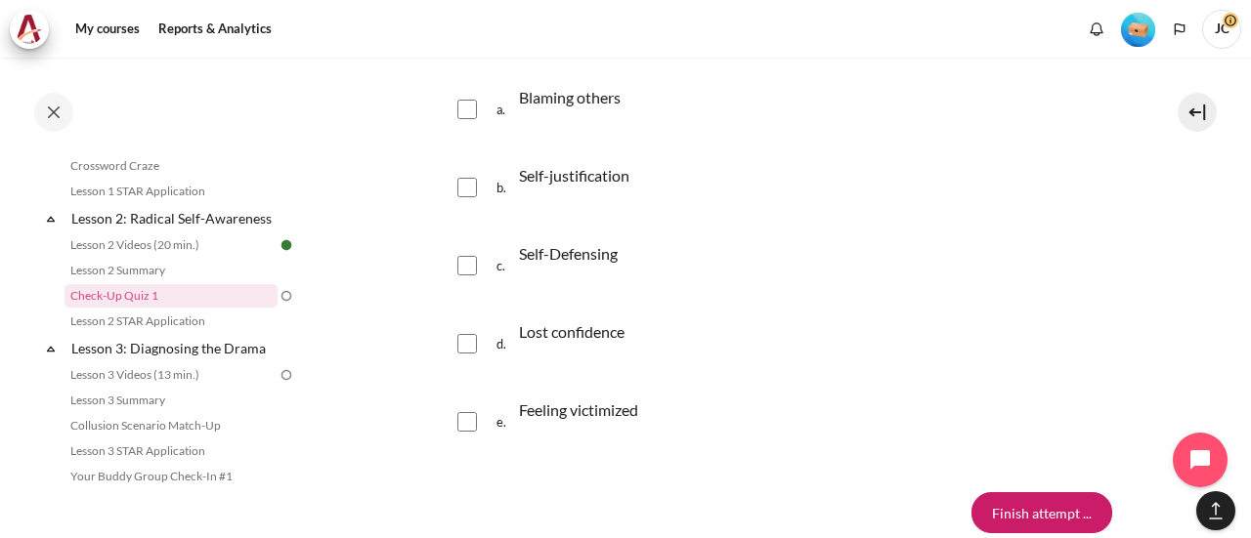
click at [473, 119] on input "Content" at bounding box center [467, 110] width 20 height 20
checkbox input "true"
click at [469, 197] on input "Content" at bounding box center [467, 188] width 20 height 20
checkbox input "true"
click at [472, 276] on input "Content" at bounding box center [467, 266] width 20 height 20
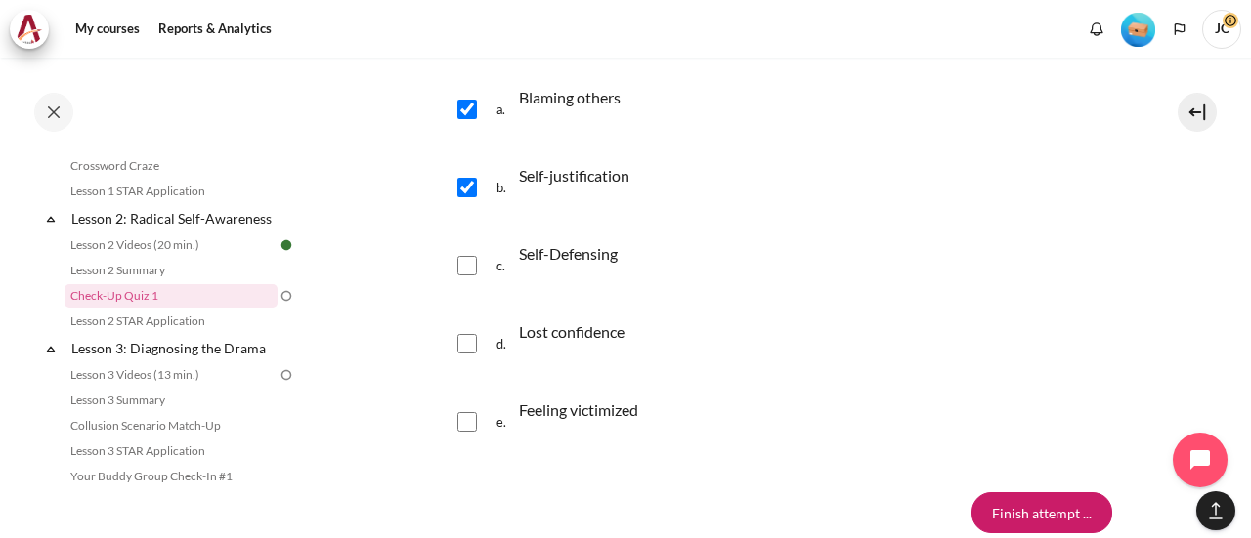
checkbox input "true"
click at [465, 354] on input "Content" at bounding box center [467, 344] width 20 height 20
checkbox input "true"
click at [476, 432] on input "Content" at bounding box center [467, 422] width 20 height 20
checkbox input "true"
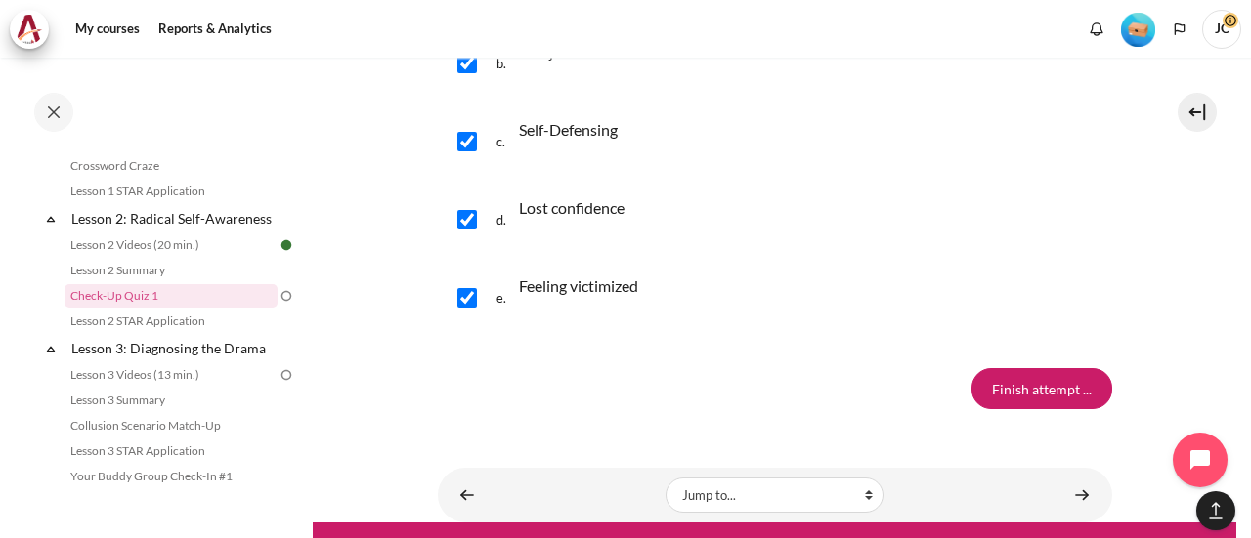
scroll to position [2605, 0]
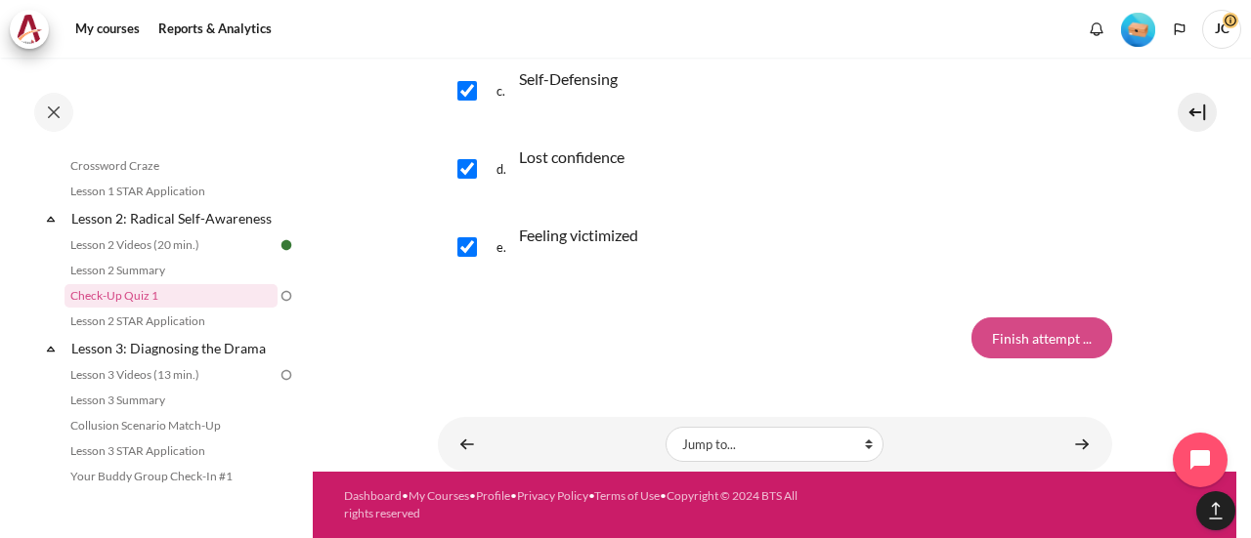
click at [1047, 337] on input "Finish attempt ..." at bounding box center [1041, 338] width 141 height 41
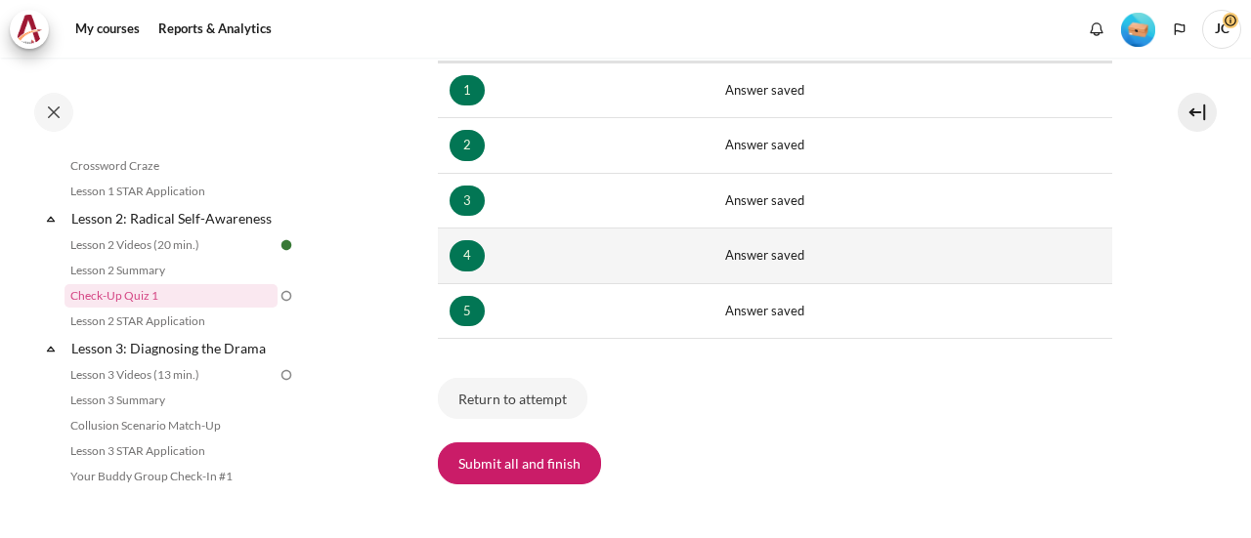
scroll to position [391, 0]
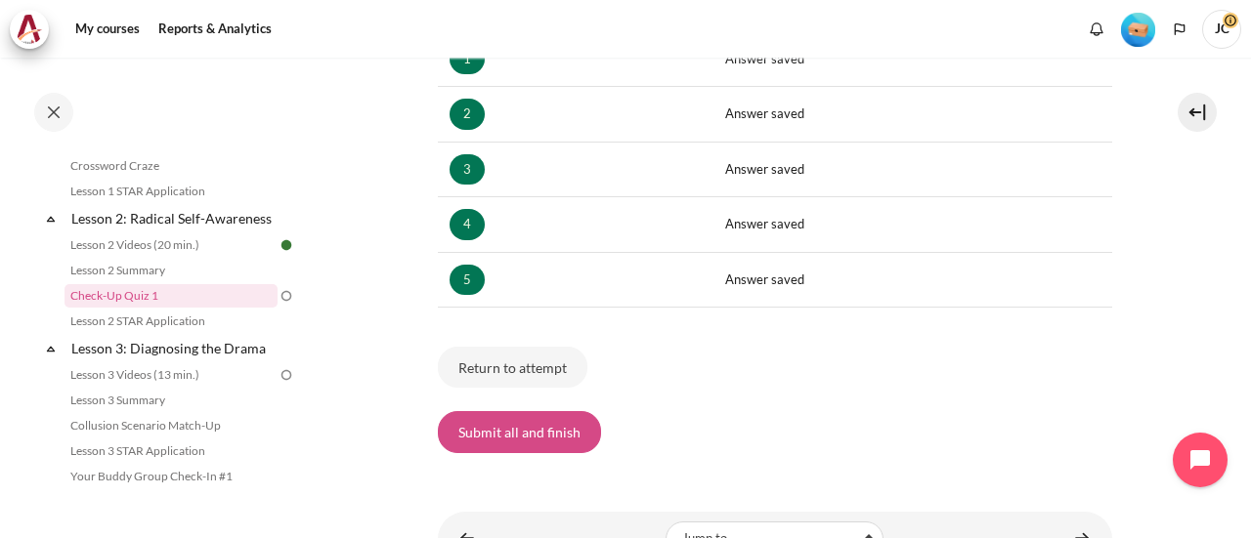
click at [551, 430] on button "Submit all and finish" at bounding box center [519, 431] width 163 height 41
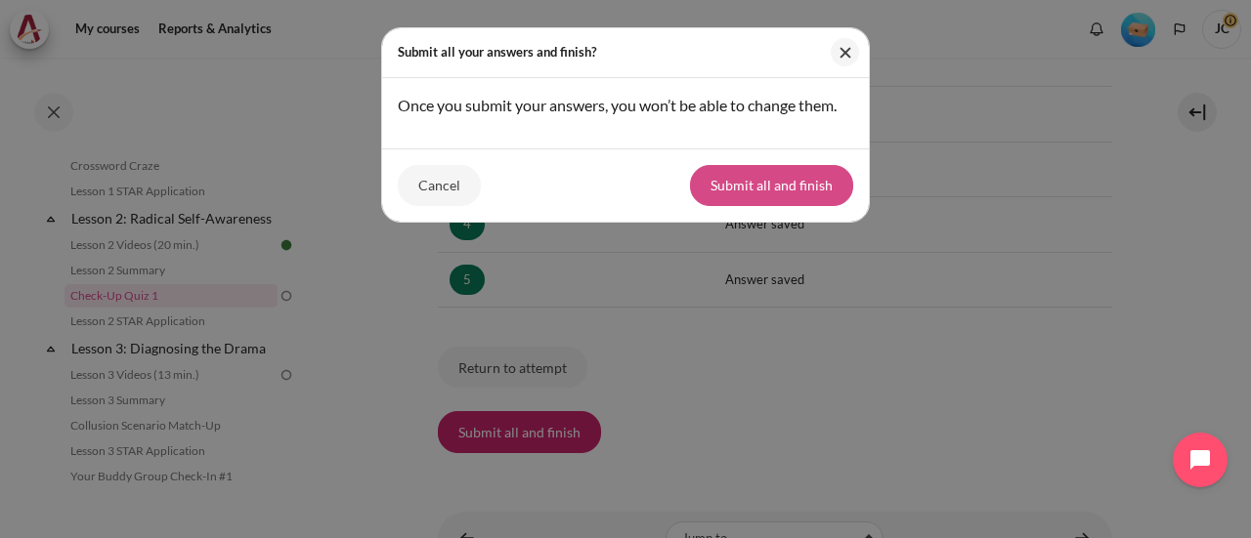
click at [743, 189] on button "Submit all and finish" at bounding box center [771, 185] width 163 height 41
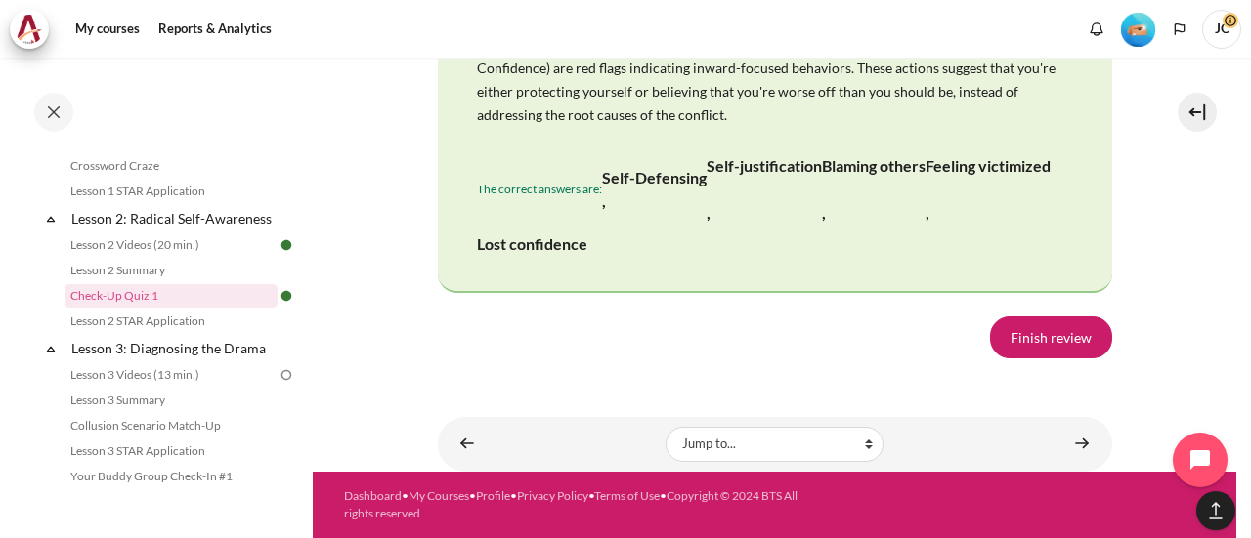
scroll to position [4299, 0]
click at [1041, 358] on link "Finish review" at bounding box center [1051, 337] width 122 height 41
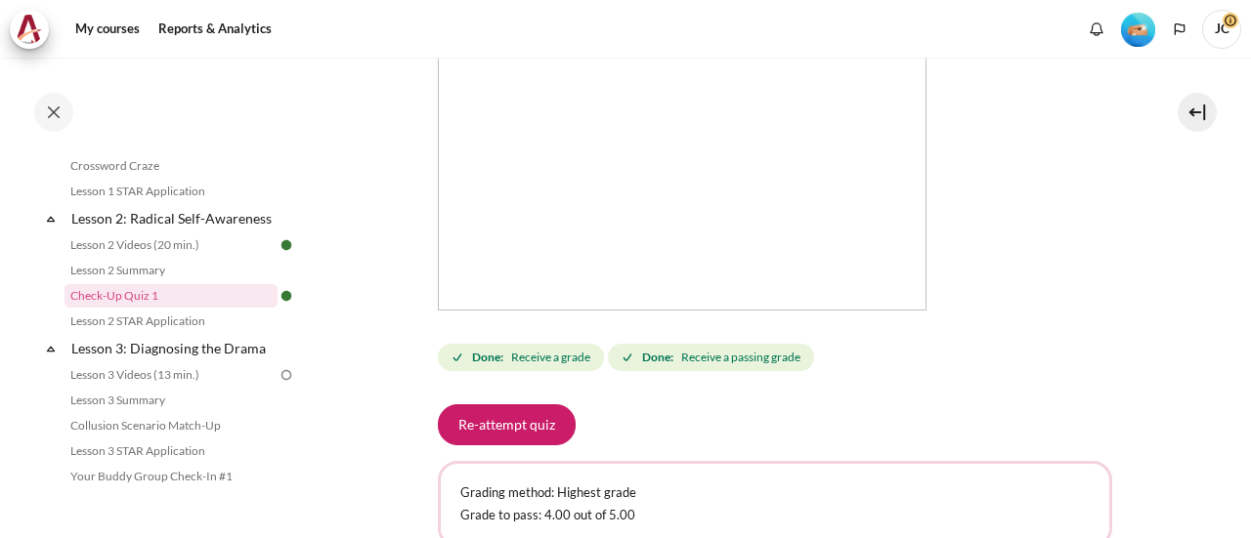
scroll to position [879, 0]
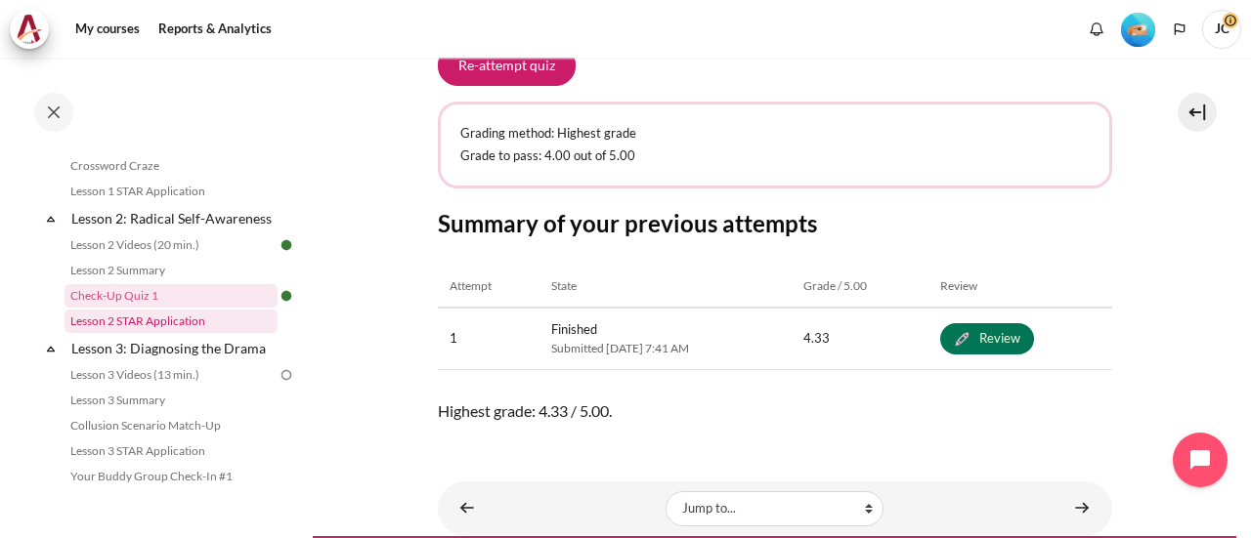
click at [190, 333] on link "Lesson 2 STAR Application" at bounding box center [170, 321] width 213 height 23
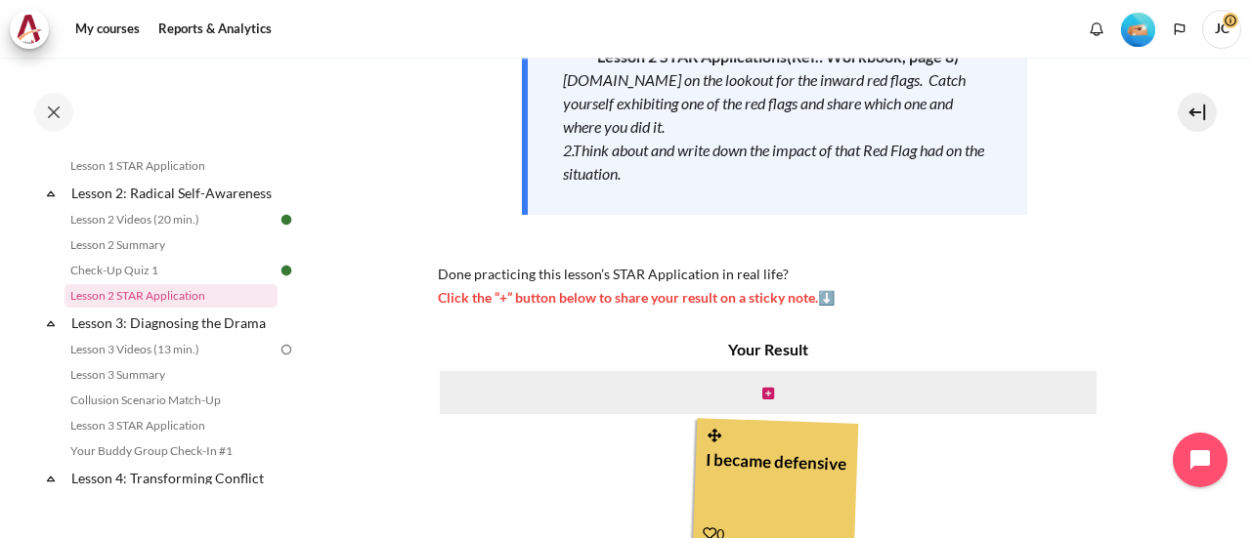
scroll to position [262, 0]
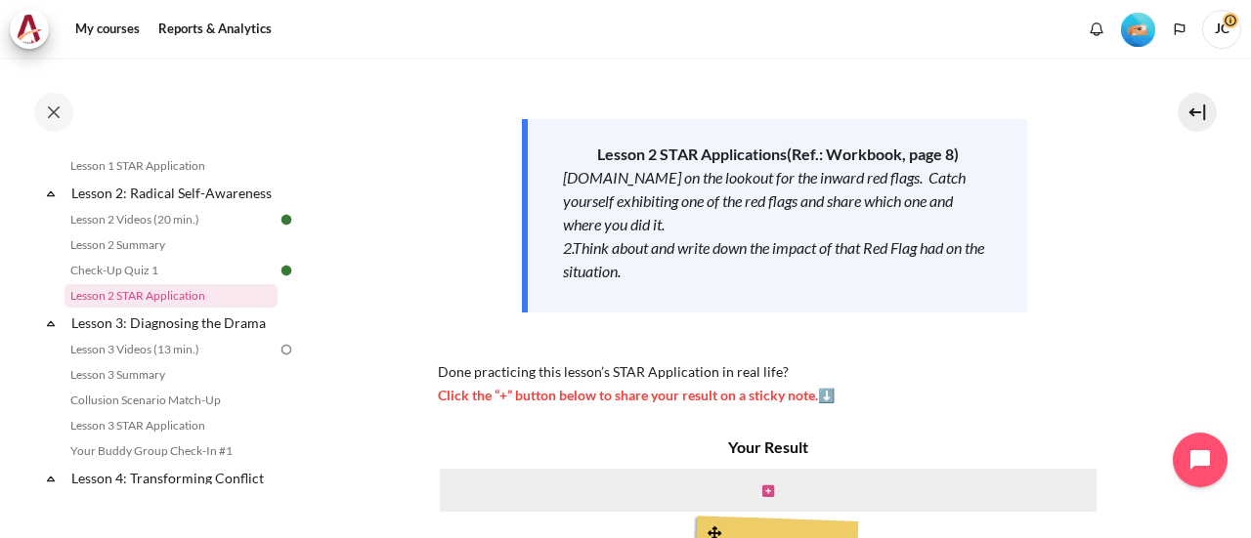
click at [762, 489] on icon "Content" at bounding box center [768, 492] width 12 height 14
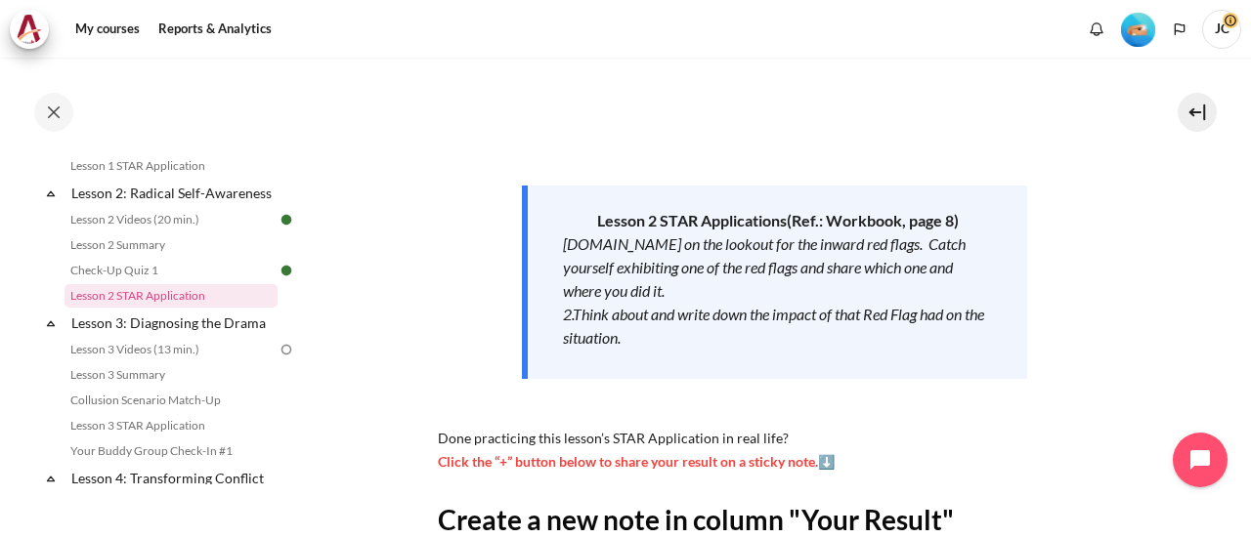
scroll to position [391, 0]
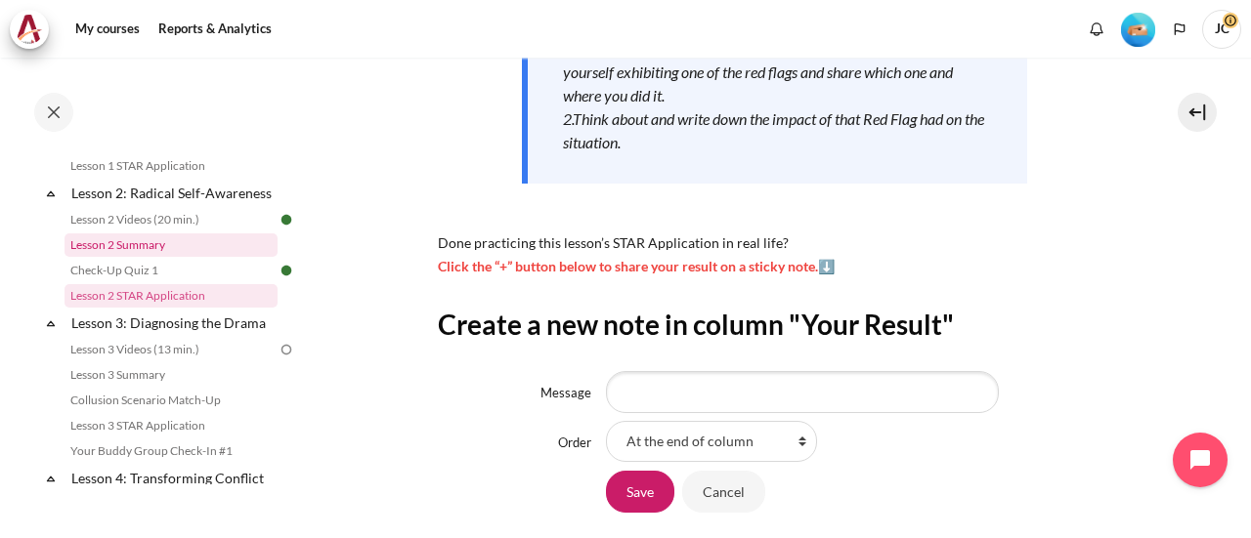
click at [141, 257] on link "Lesson 2 Summary" at bounding box center [170, 245] width 213 height 23
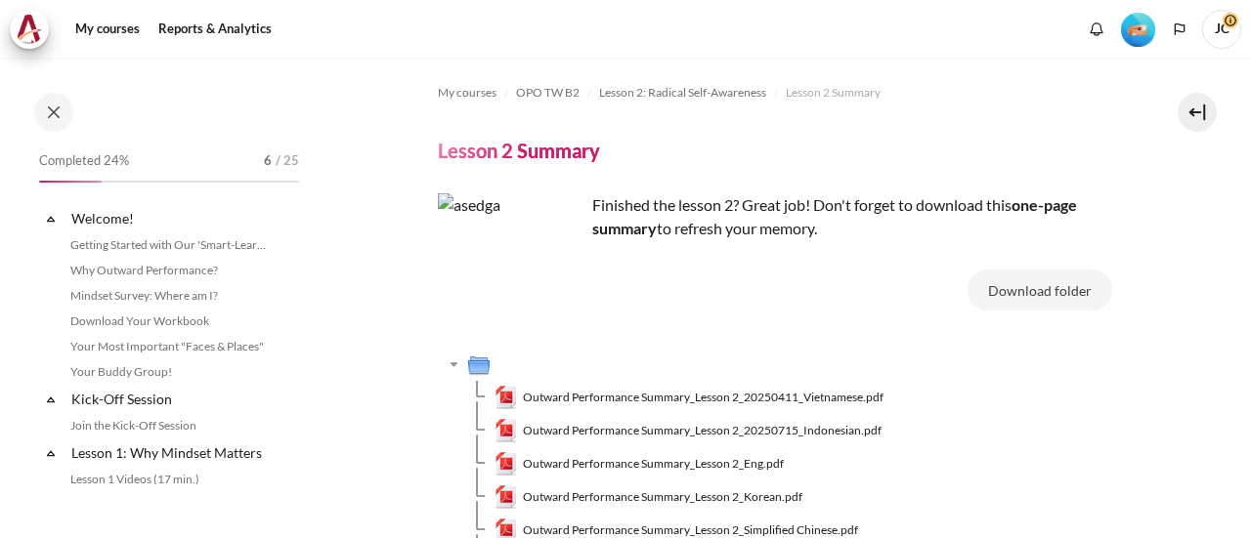
scroll to position [364, 0]
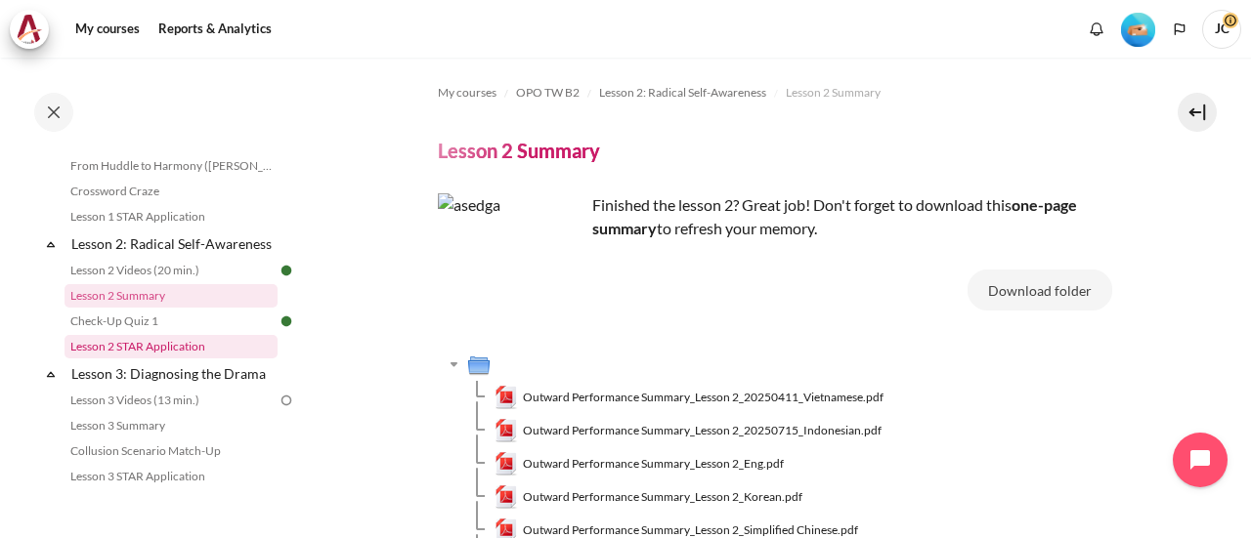
click at [182, 359] on link "Lesson 2 STAR Application" at bounding box center [170, 346] width 213 height 23
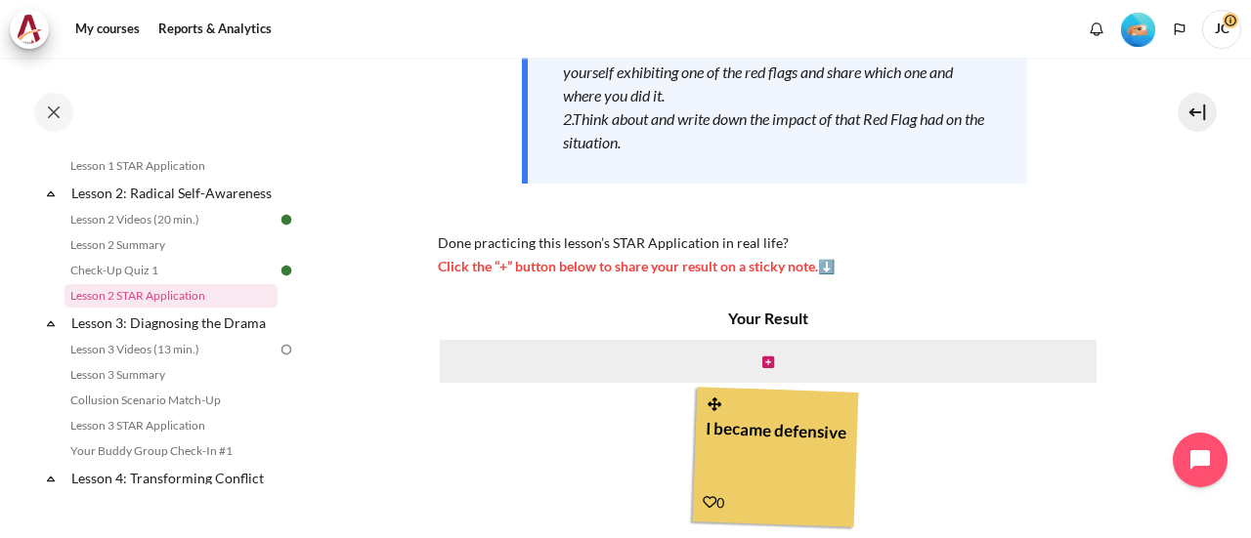
scroll to position [489, 0]
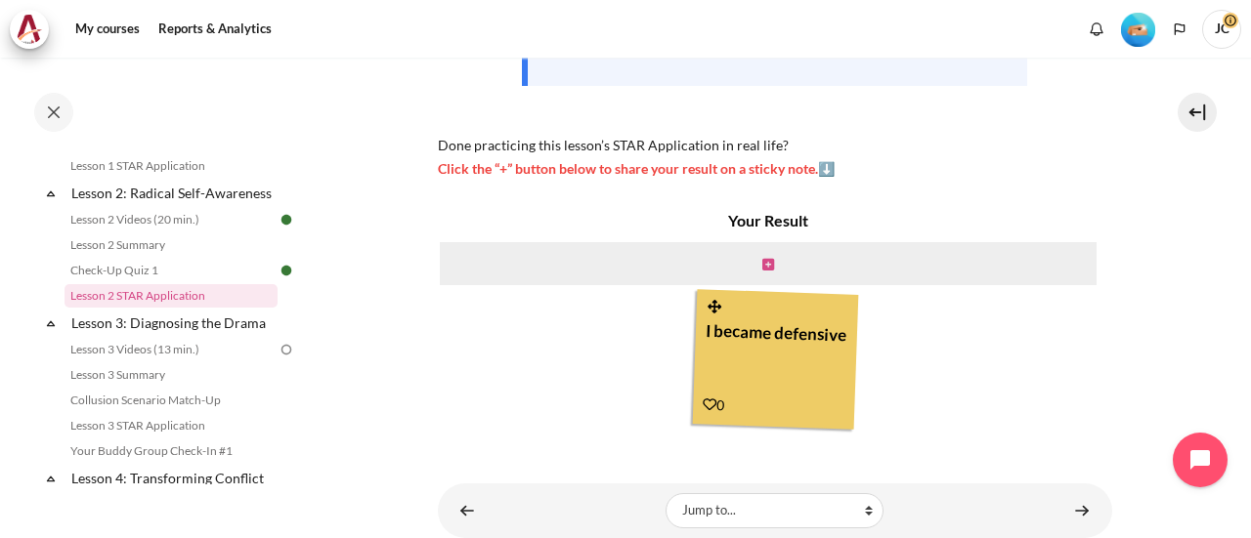
click at [762, 267] on icon "Content" at bounding box center [768, 265] width 12 height 14
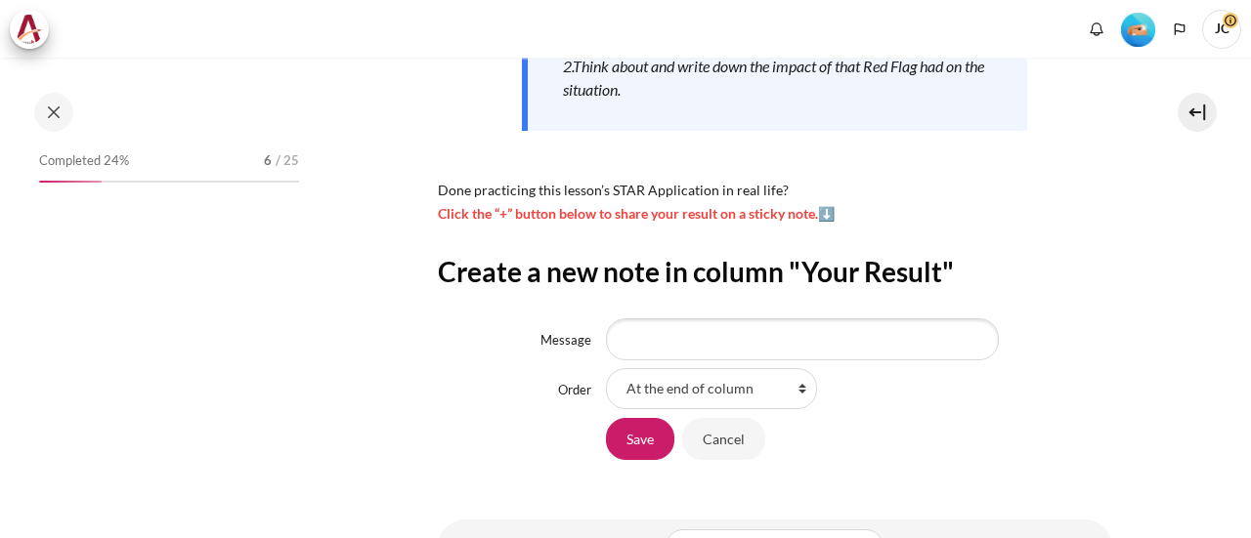
scroll to position [545, 0]
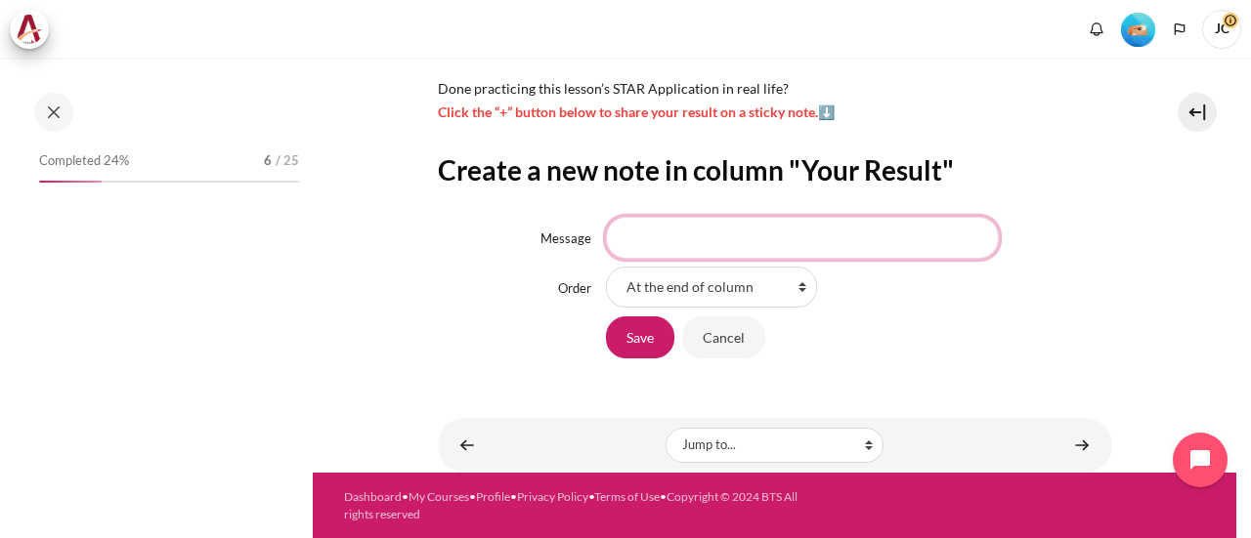
click at [756, 241] on input "Message" at bounding box center [802, 237] width 393 height 41
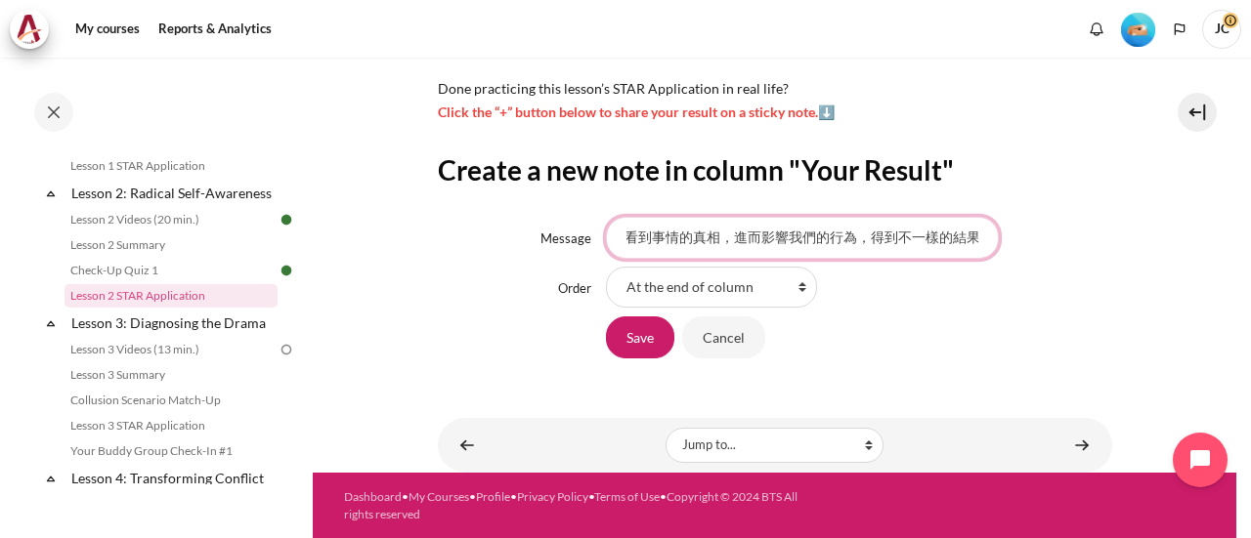
scroll to position [0, 604]
type input "我們常常會合理化自己的行為，但應該試著改變心態，站在不同的角度看待事情，有可能幫助我們看到事情的真相，進而影響我們的行為，得到不一樣的結果。"
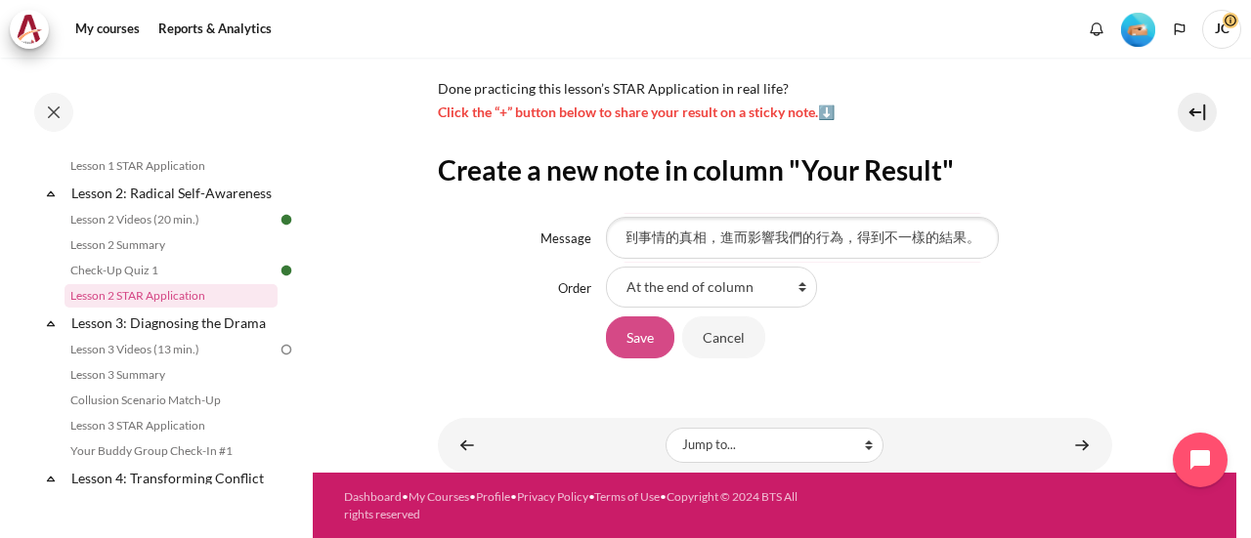
click at [651, 340] on input "Save" at bounding box center [640, 337] width 68 height 41
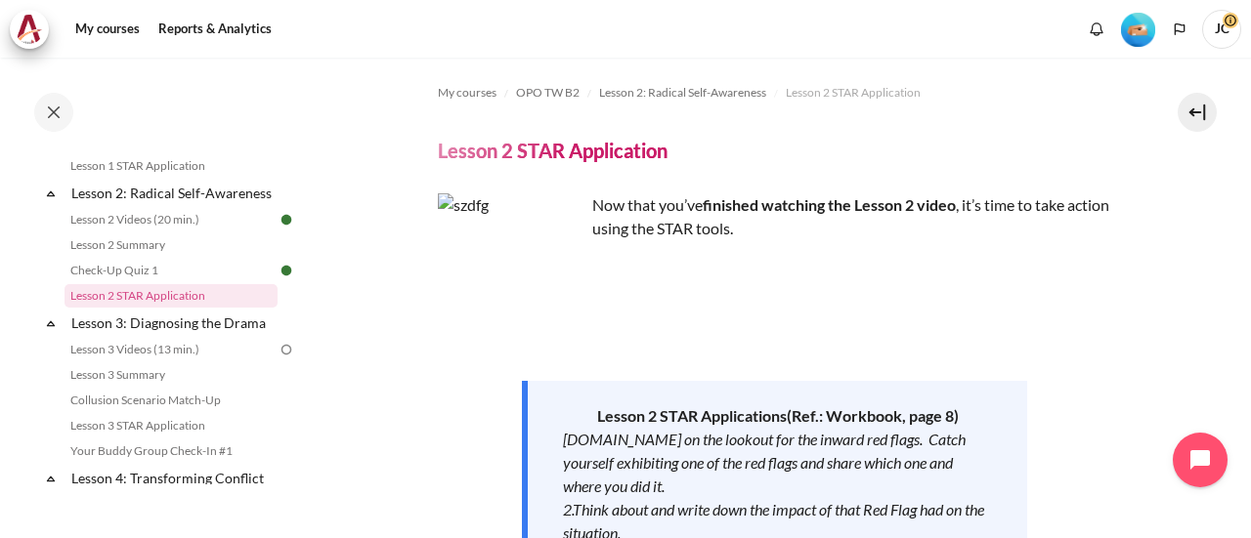
scroll to position [318, 0]
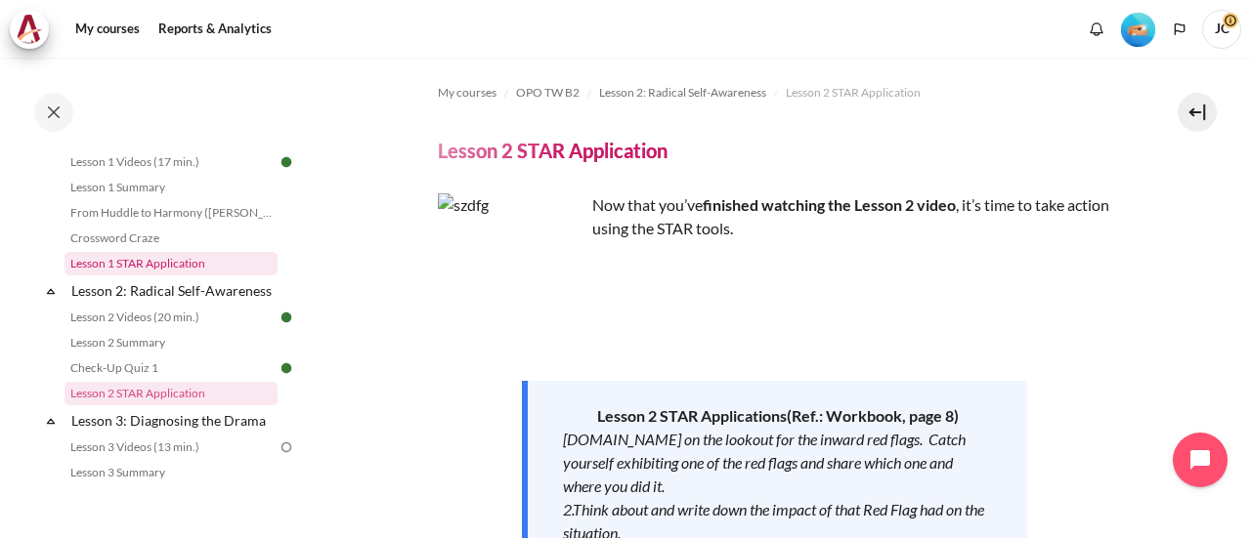
click at [168, 264] on link "Lesson 1 STAR Application" at bounding box center [170, 263] width 213 height 23
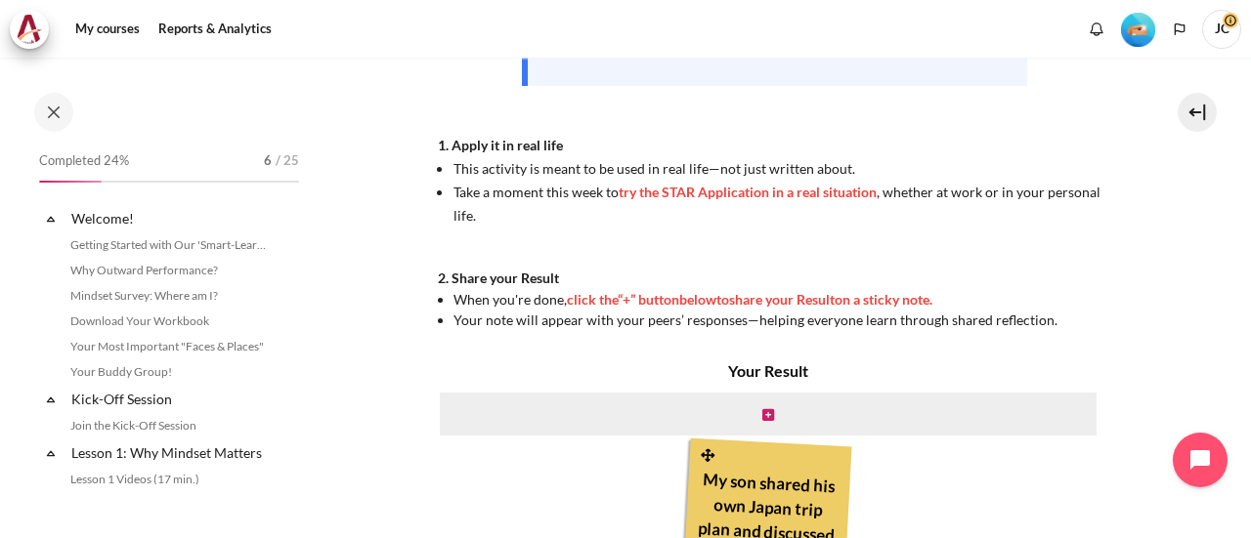
scroll to position [265, 0]
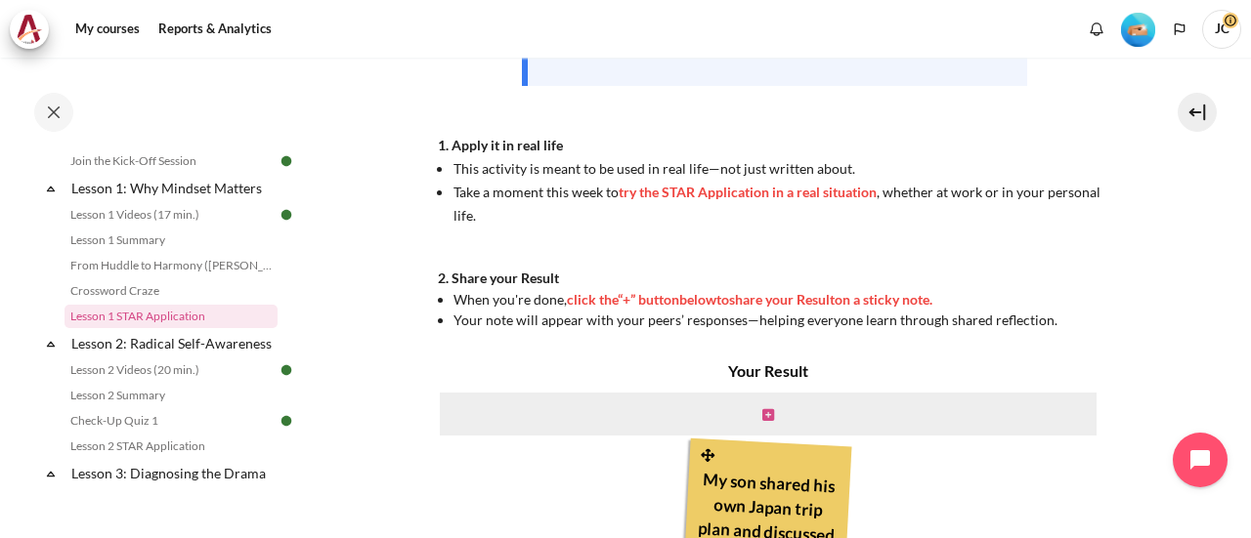
click at [765, 414] on icon "Content" at bounding box center [768, 415] width 12 height 14
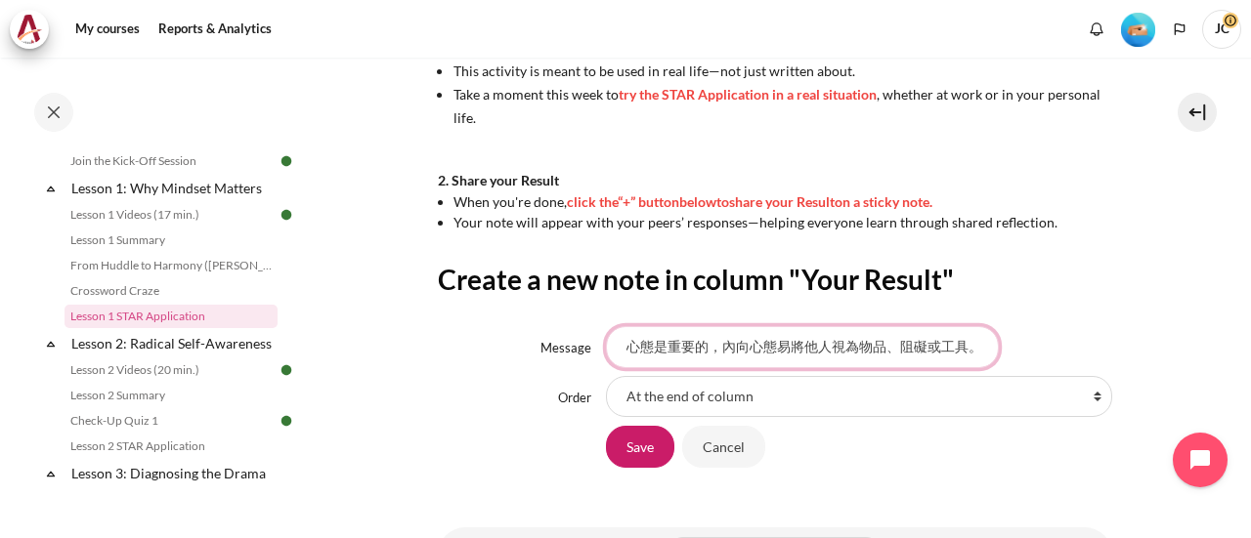
click at [975, 357] on input "心態是重要的，內向心態易將他人視為物品、阻礙或工具。外向心態幫助我們將人視為人，" at bounding box center [802, 346] width 393 height 41
click at [976, 353] on input "心態是重要的，內向心態易將他人視為物品、阻礙或工具。外向心態幫助我們將人視為人，" at bounding box center [802, 346] width 393 height 41
click at [923, 347] on input "心態是重要的，內向心態易將他人視為物品、阻礙或工具。外向心態幫助我們將人視為人，" at bounding box center [802, 346] width 393 height 41
type input "心態是重要的，內向心態易將他人視為物品、阻礙或工具。外向心態幫助我們將人視為人，有著共同需求或目標。"
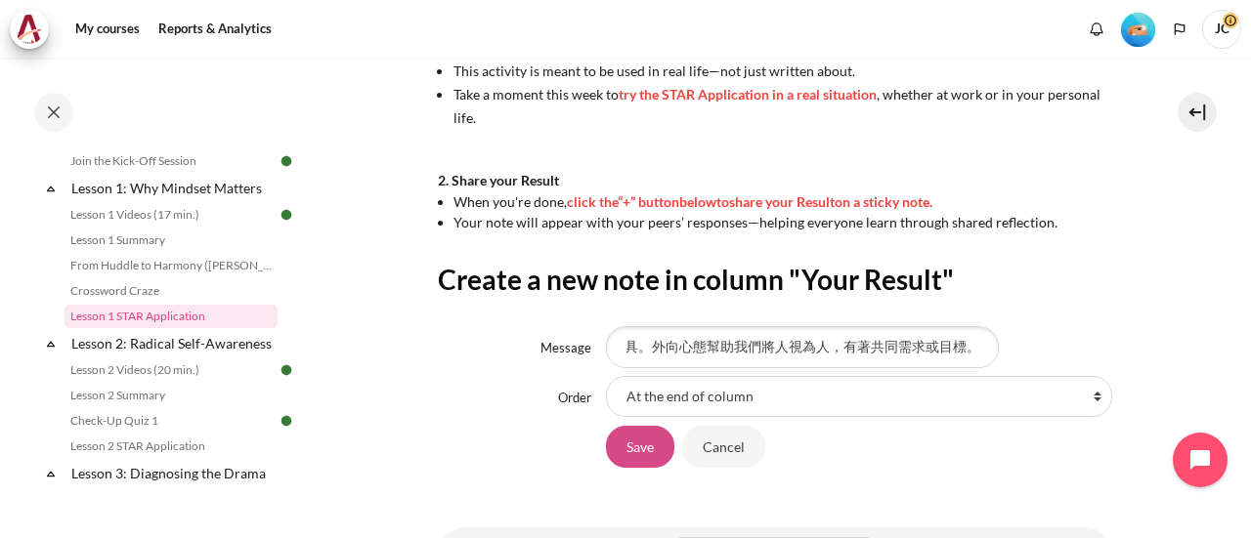
scroll to position [0, 0]
click at [631, 458] on input "Save" at bounding box center [640, 446] width 68 height 41
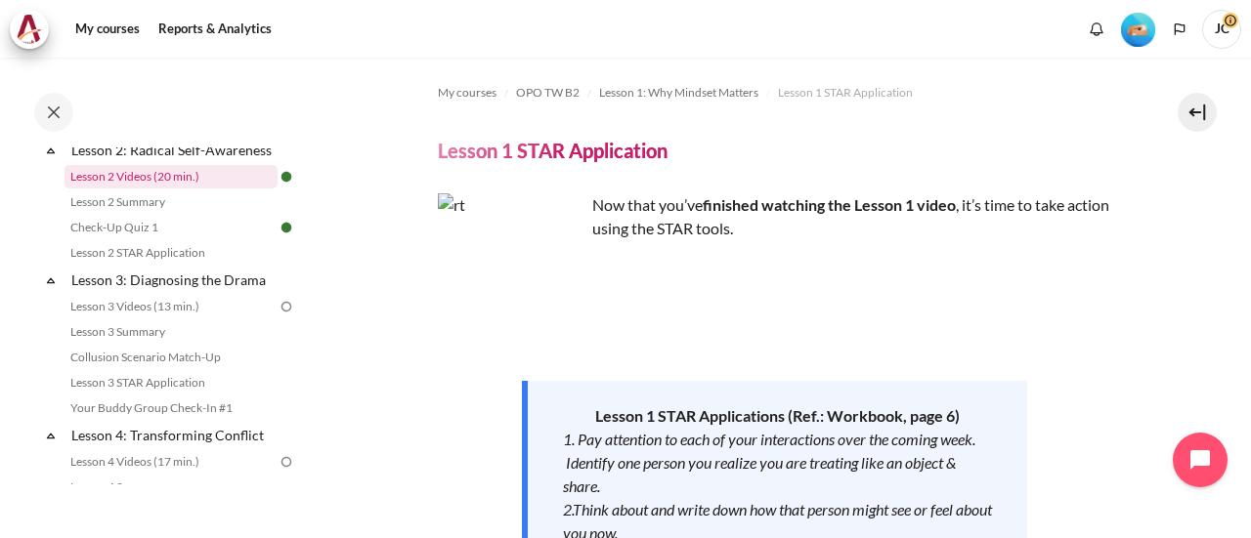
scroll to position [489, 0]
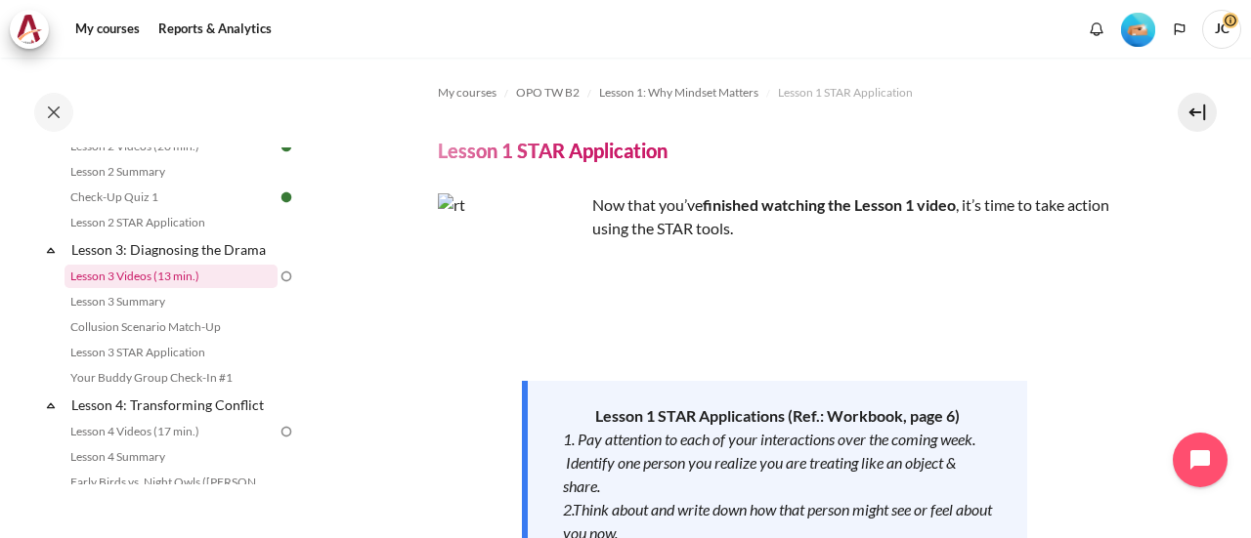
click at [211, 288] on link "Lesson 3 Videos (13 min.)" at bounding box center [170, 276] width 213 height 23
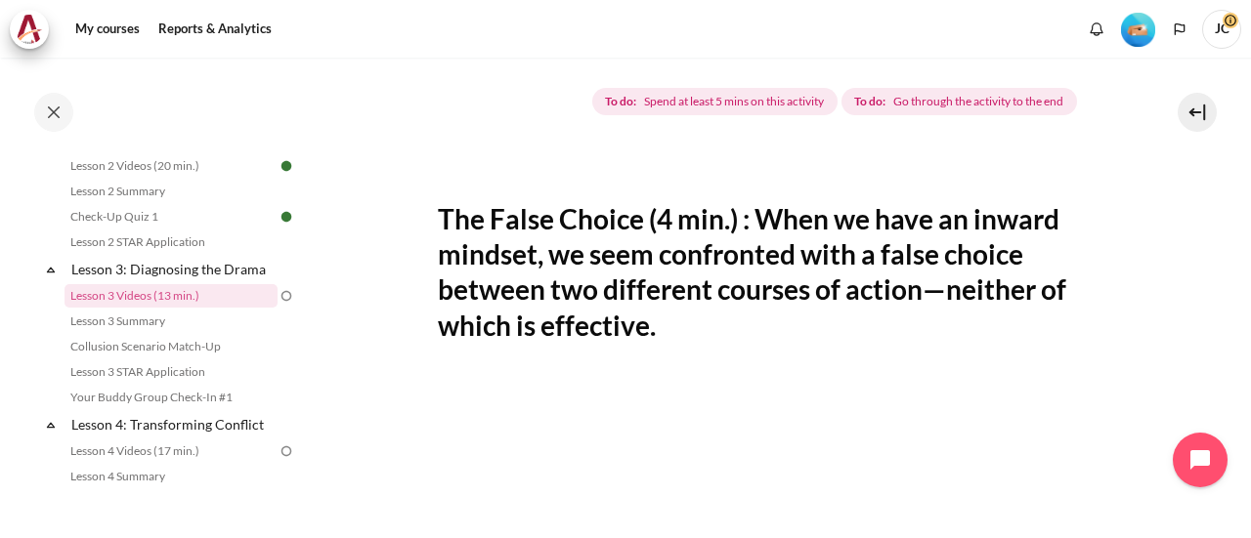
scroll to position [245, 0]
